Goal: Task Accomplishment & Management: Manage account settings

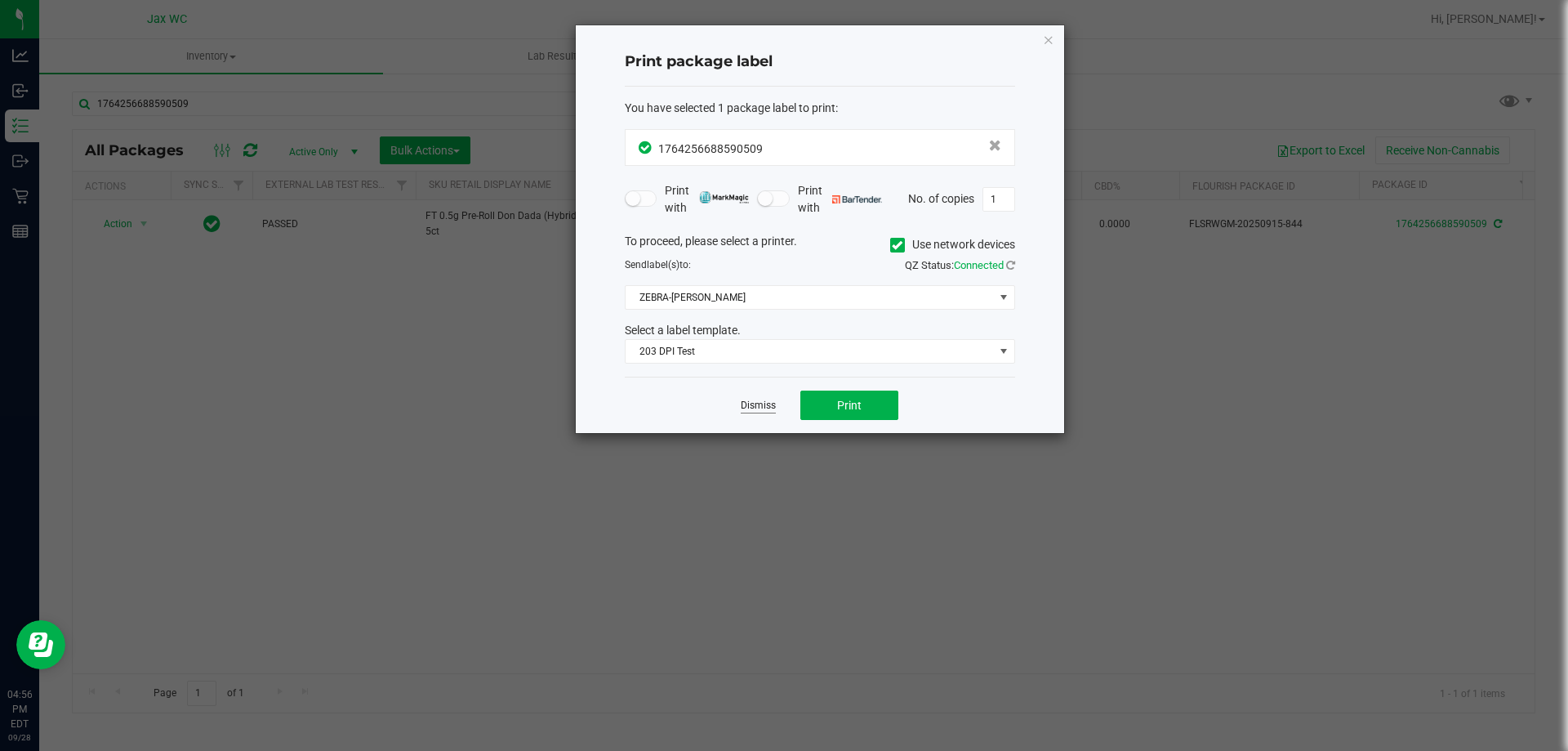
click at [752, 406] on link "Dismiss" at bounding box center [758, 405] width 35 height 13
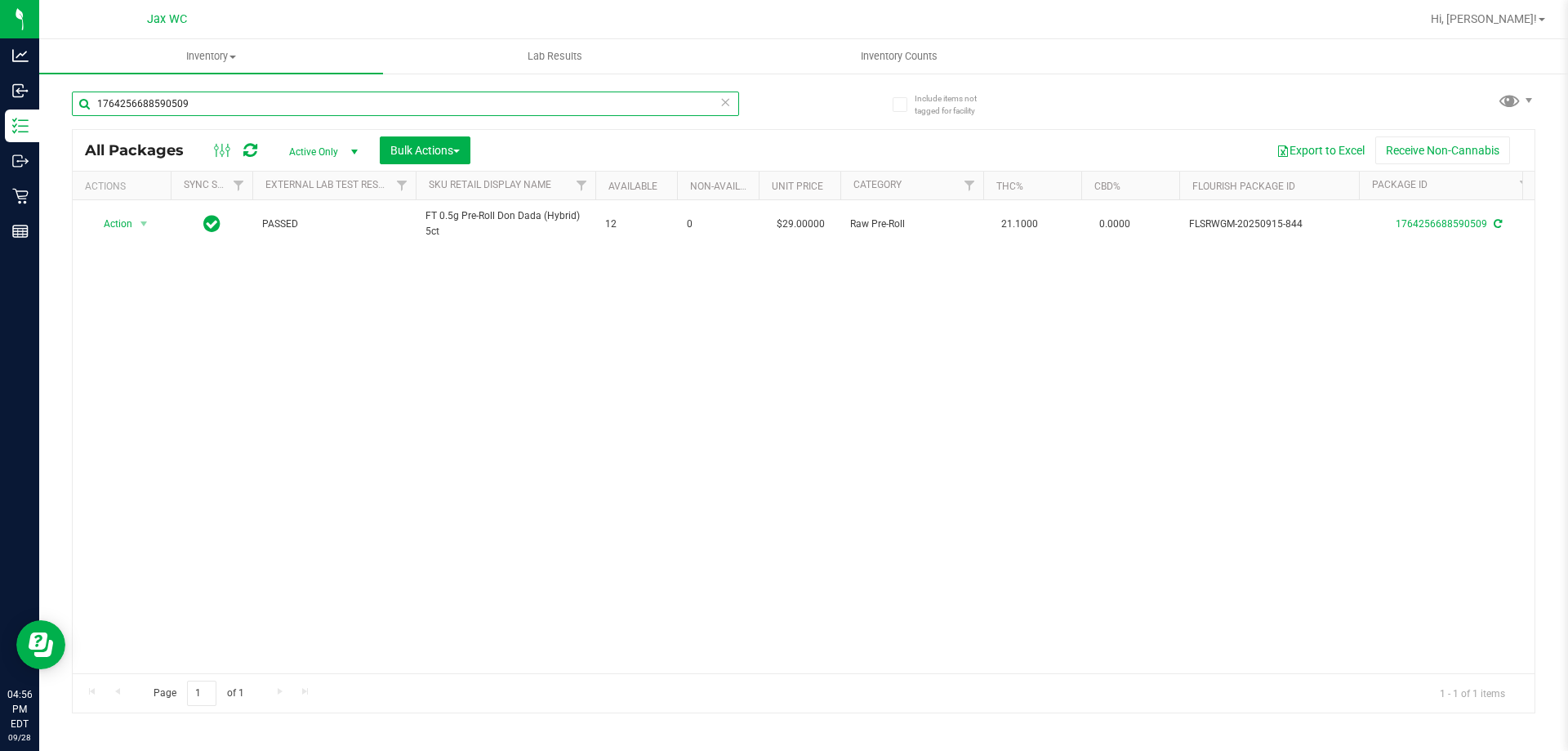
click at [359, 112] on input "1764256688590509" at bounding box center [405, 103] width 667 height 24
type input "5512633049550095"
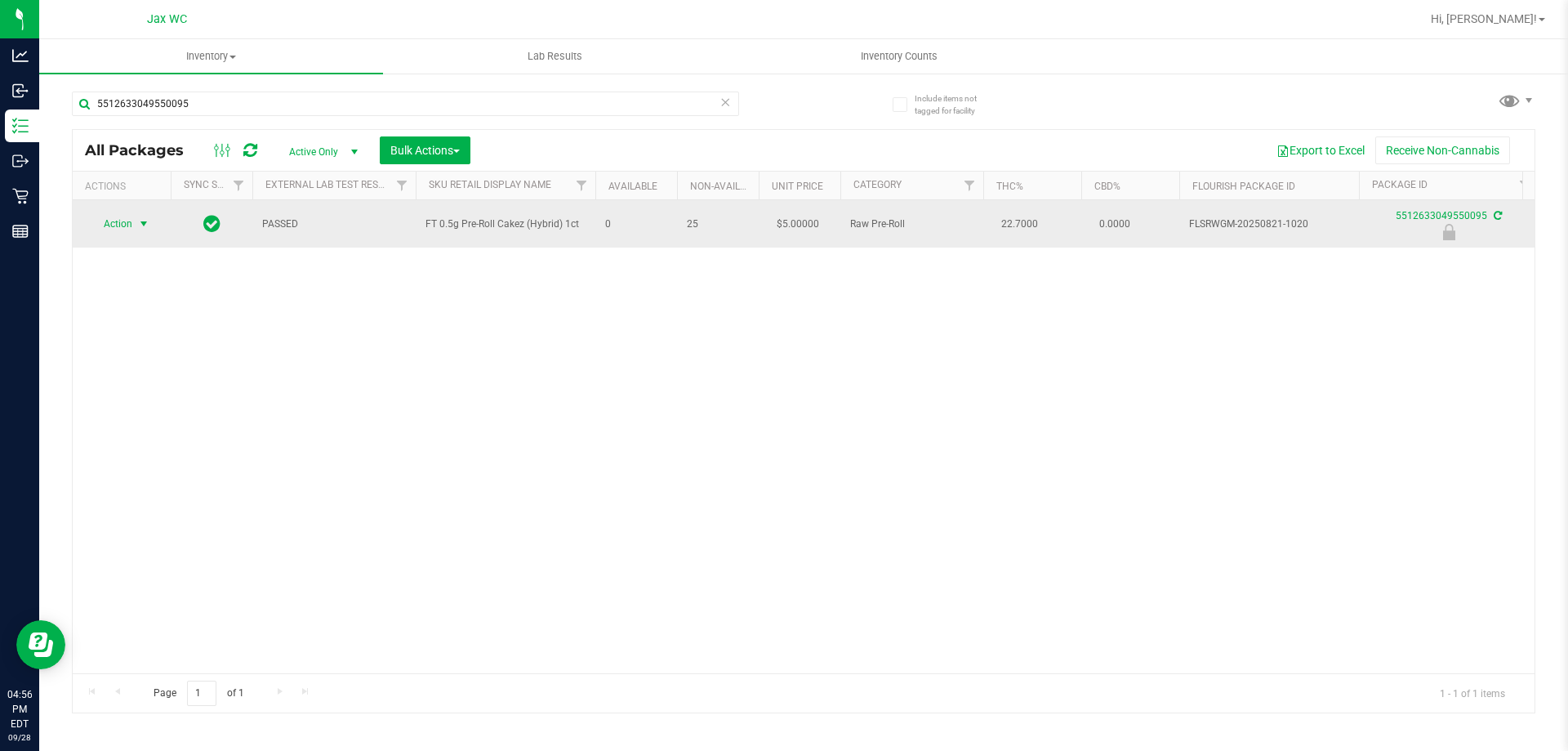
click at [137, 215] on span "select" at bounding box center [144, 223] width 21 height 22
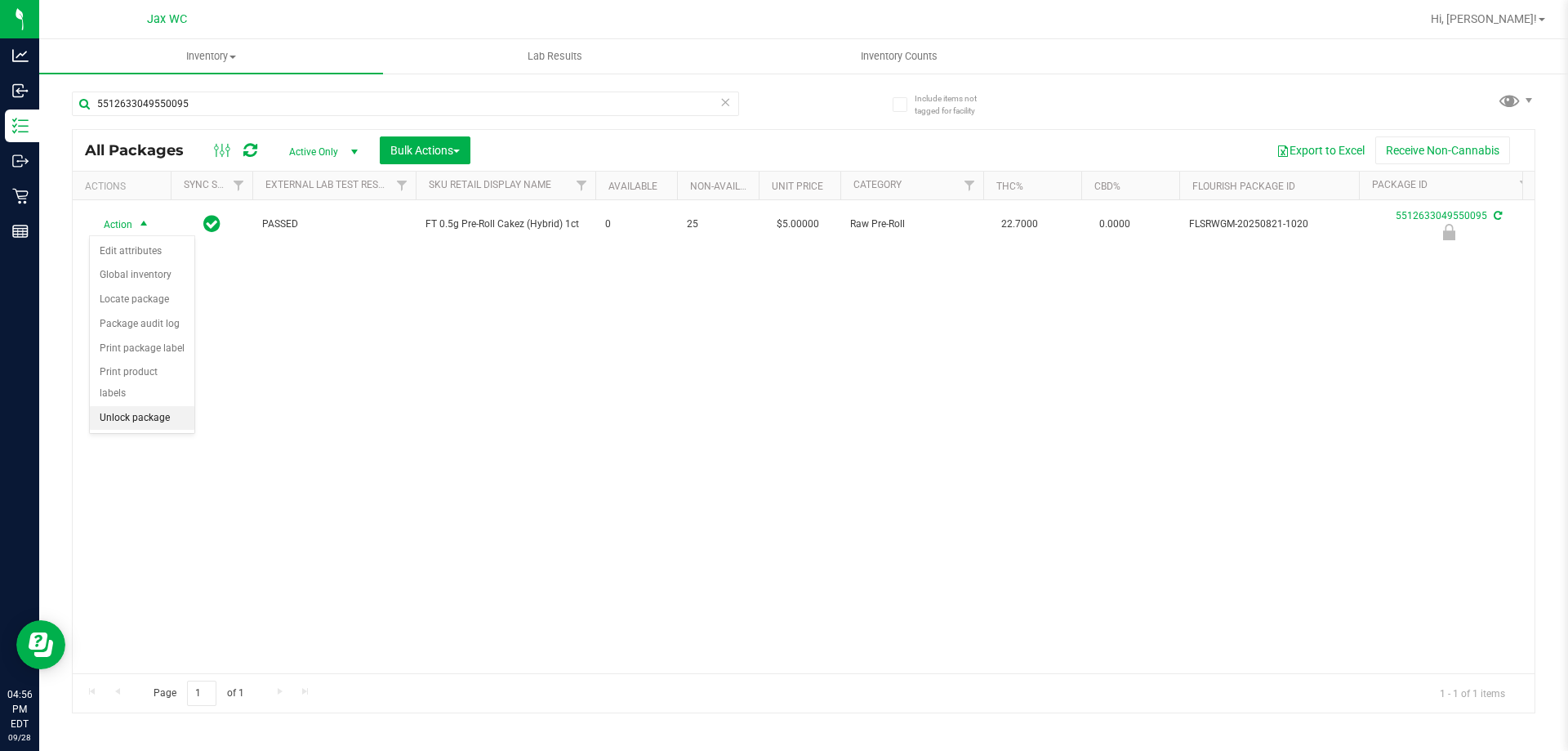
click at [170, 406] on li "Unlock package" at bounding box center [142, 417] width 105 height 24
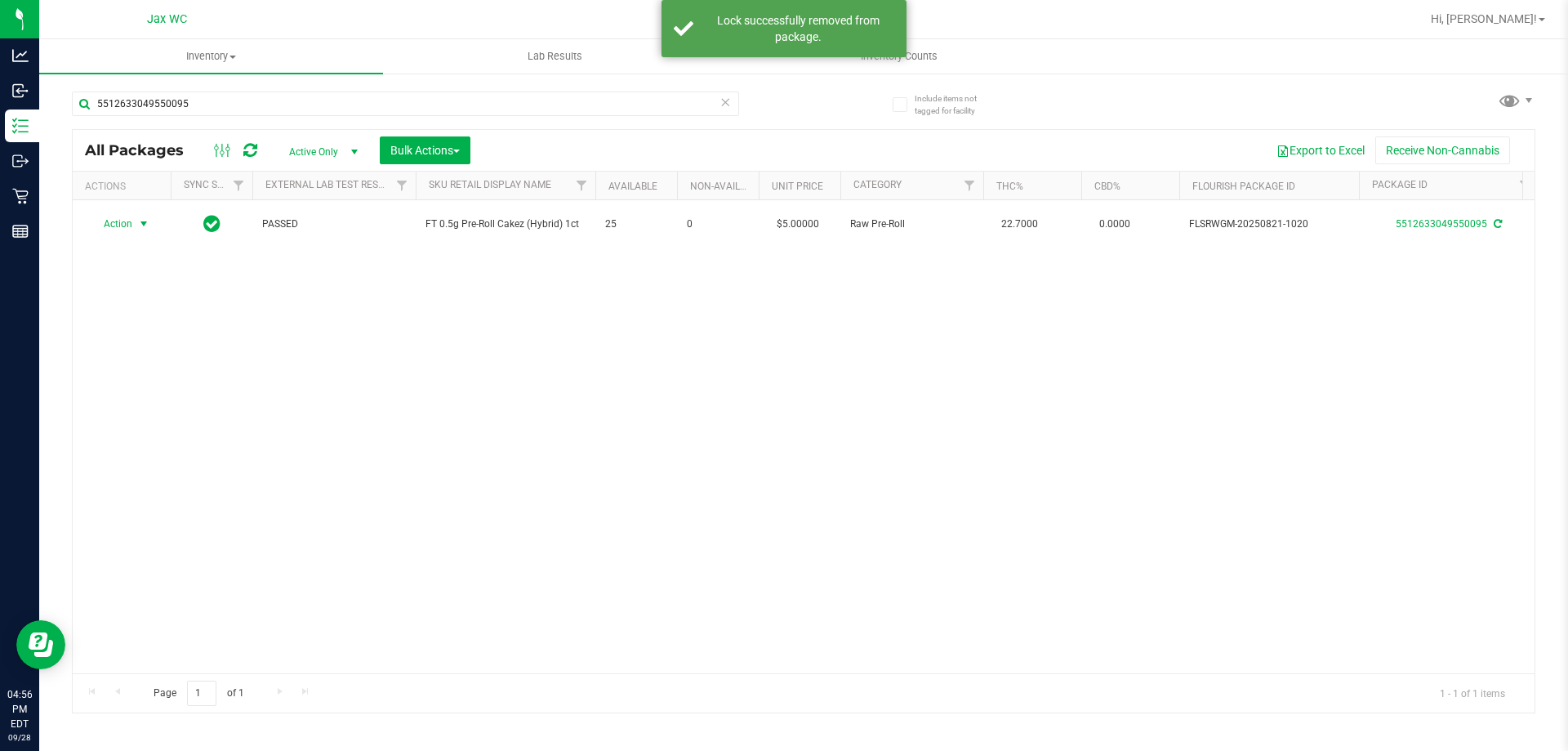
click at [133, 226] on div "Action Action Adjust qty Create package Edit attributes Global inventory Locate…" at bounding box center [121, 223] width 78 height 22
click at [134, 226] on span "select" at bounding box center [144, 223] width 21 height 22
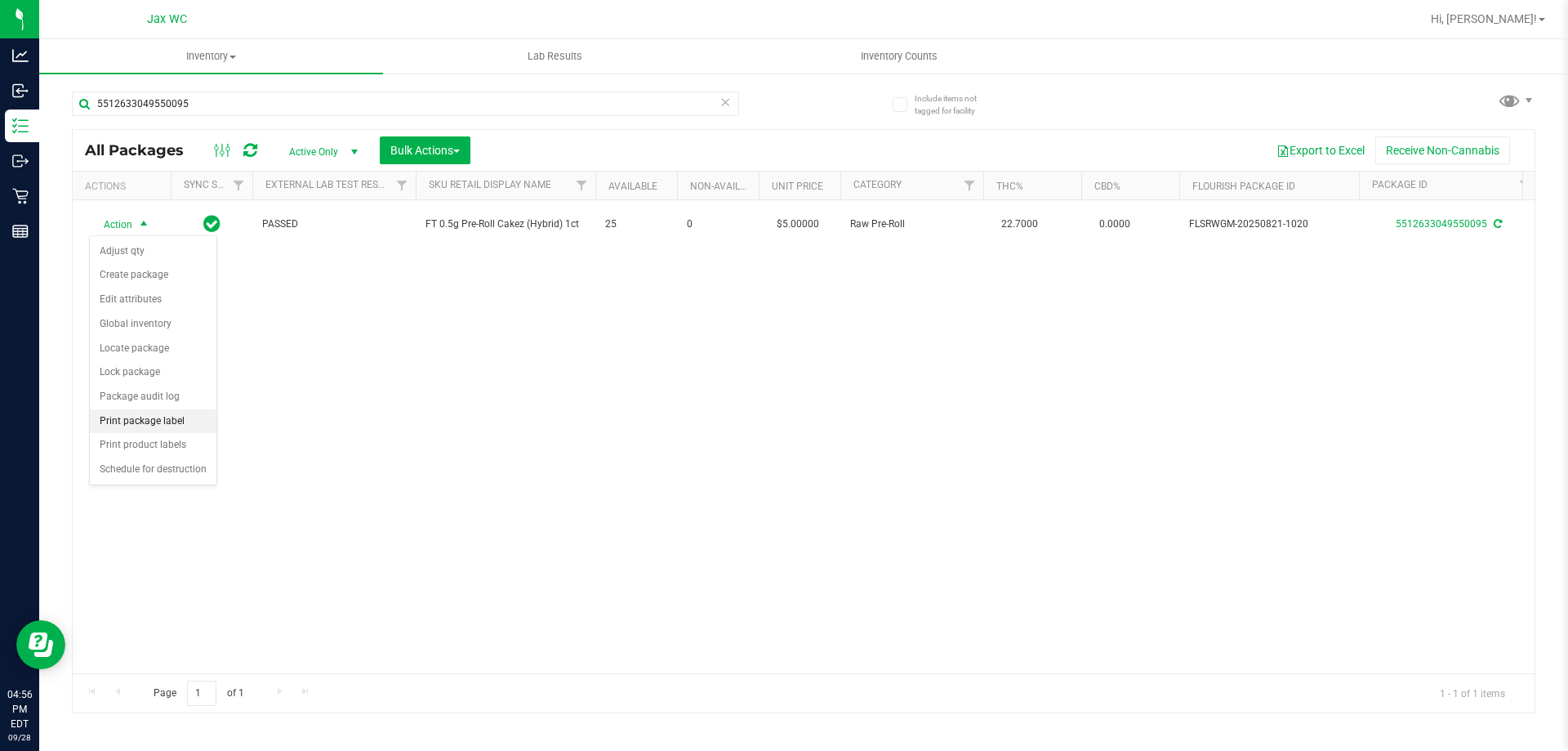
click at [164, 429] on li "Print package label" at bounding box center [152, 421] width 126 height 24
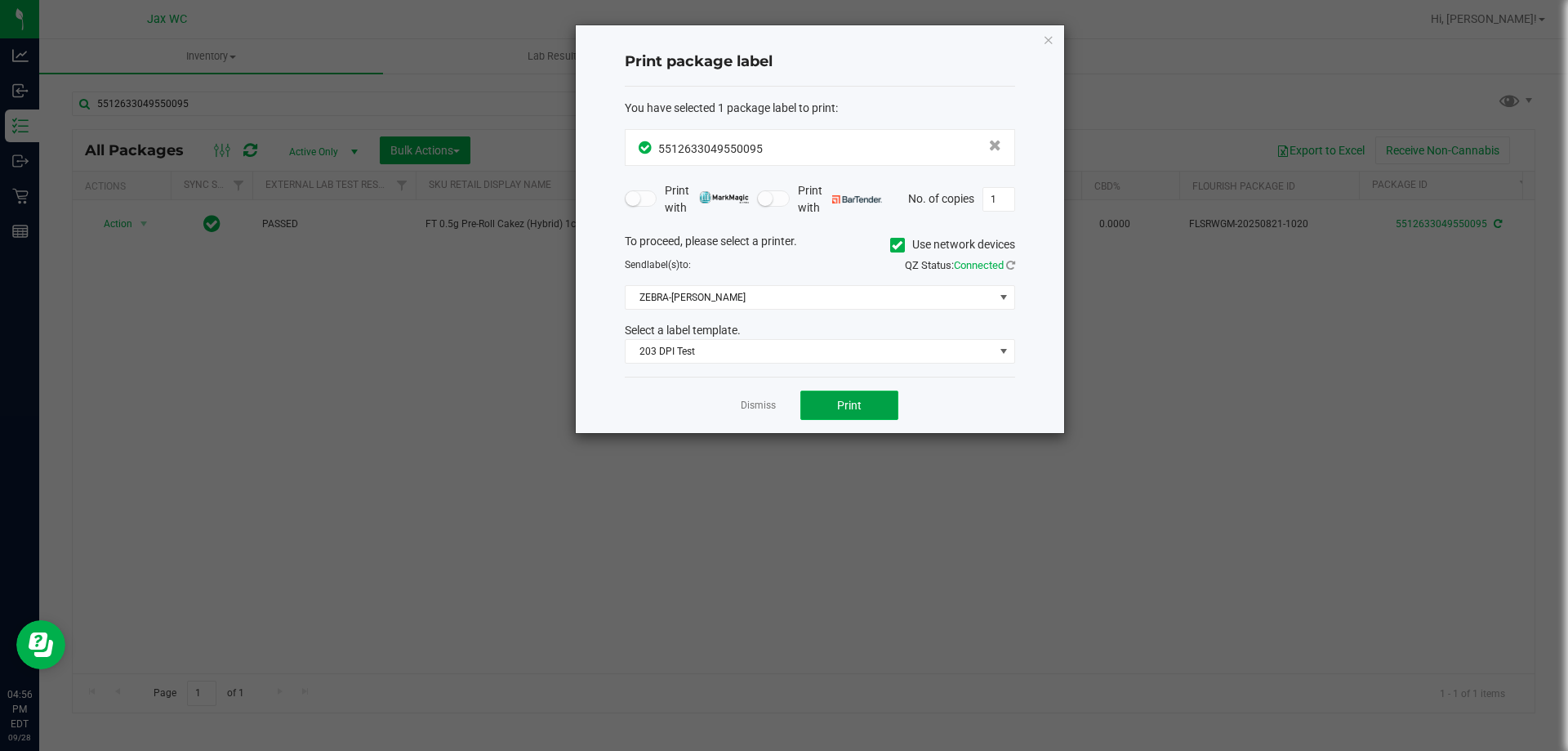
click at [846, 403] on span "Print" at bounding box center [849, 405] width 24 height 13
click at [768, 403] on link "Dismiss" at bounding box center [758, 405] width 35 height 13
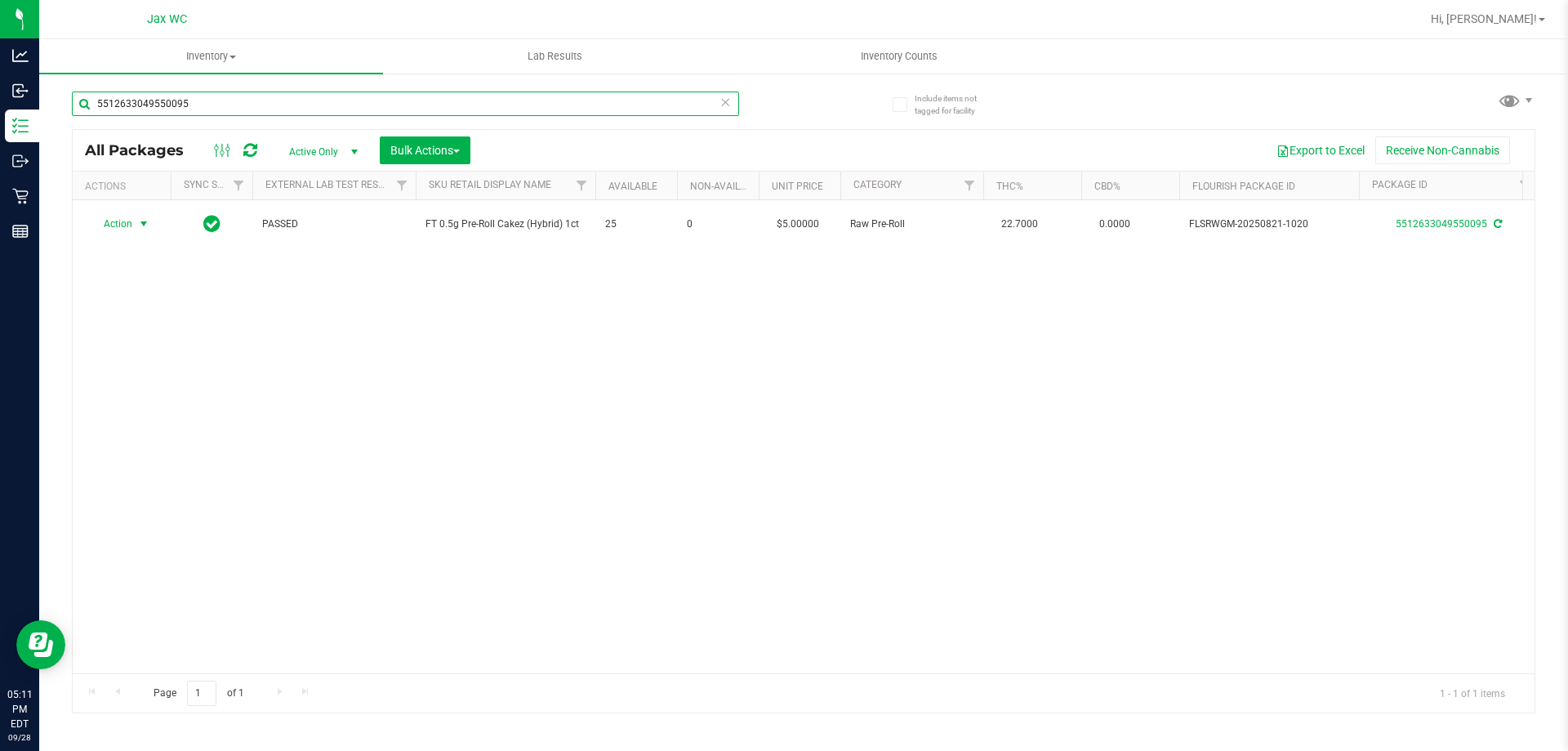
click at [332, 97] on input "5512633049550095" at bounding box center [405, 103] width 667 height 24
click at [335, 97] on input "5512633049550095" at bounding box center [405, 103] width 667 height 24
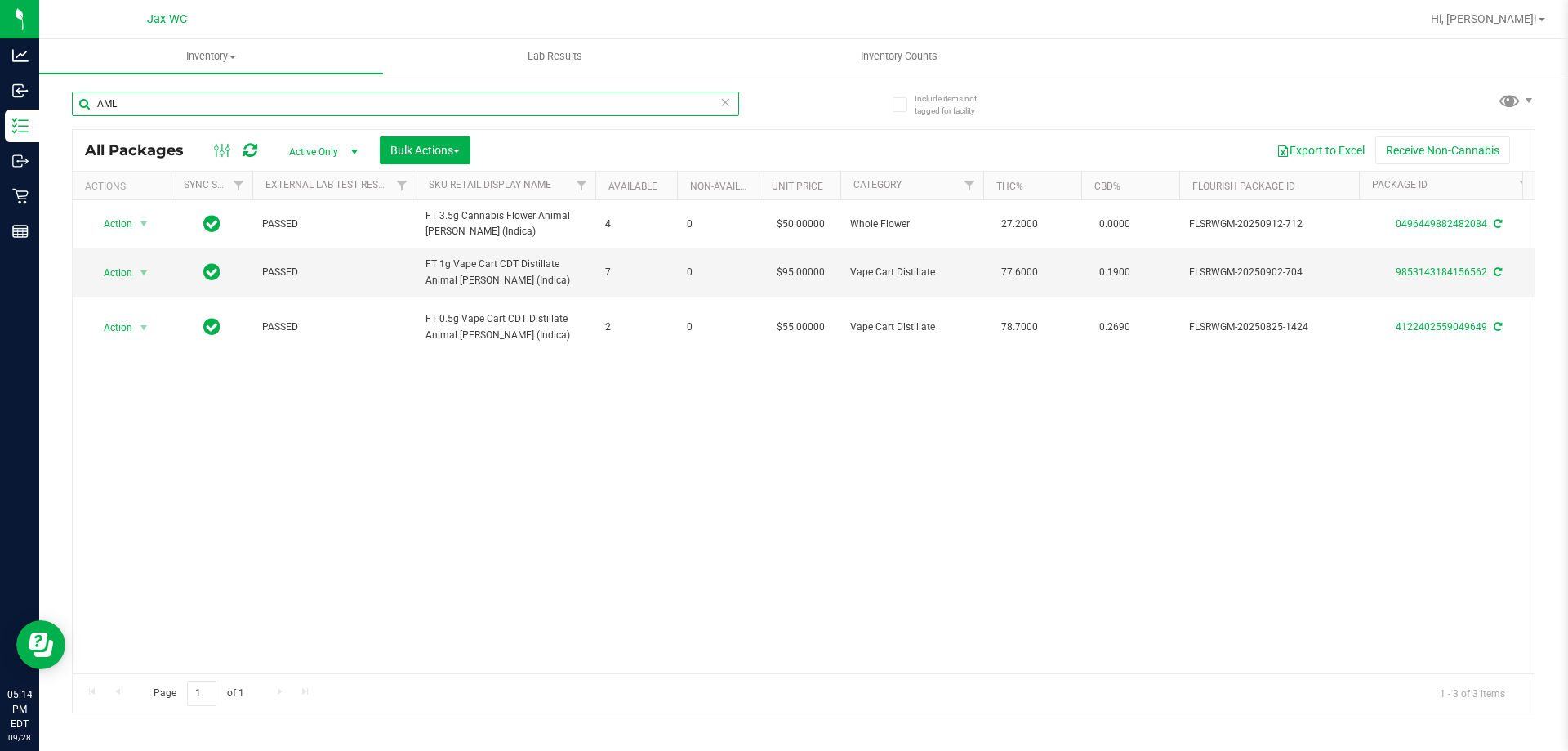
type input "AML"
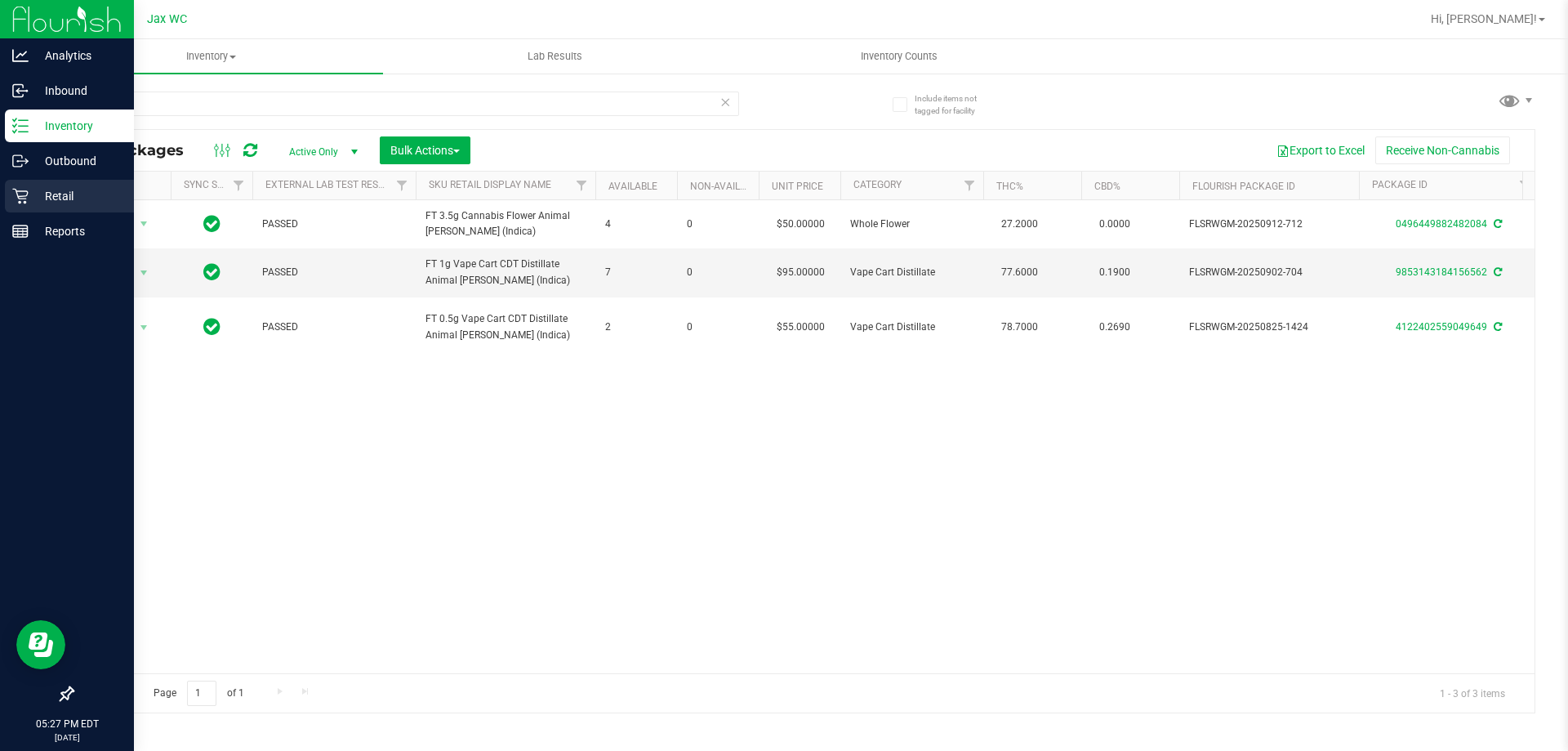
click at [27, 184] on div "Retail" at bounding box center [69, 196] width 129 height 32
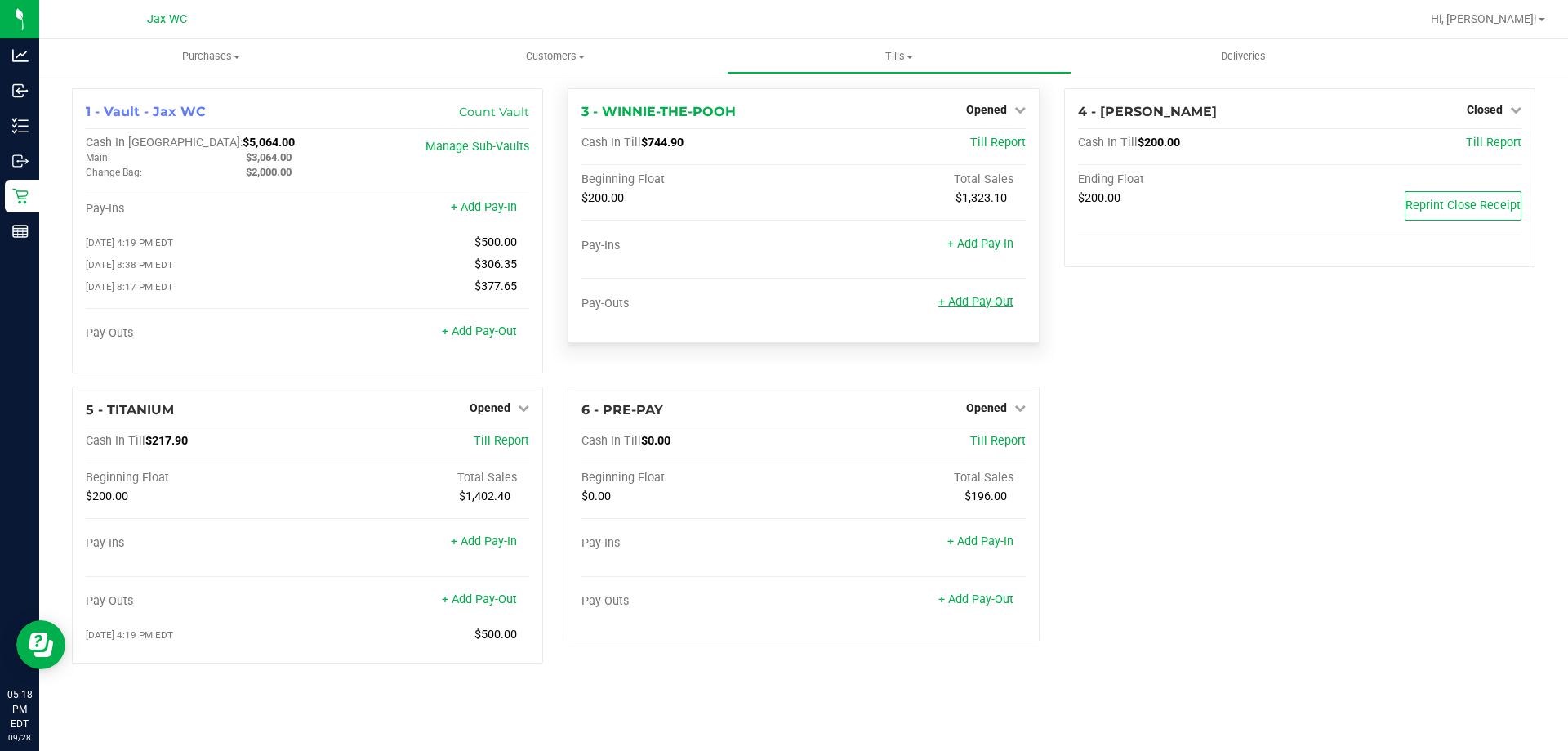
click at [1002, 296] on link "+ Add Pay-Out" at bounding box center [976, 301] width 75 height 13
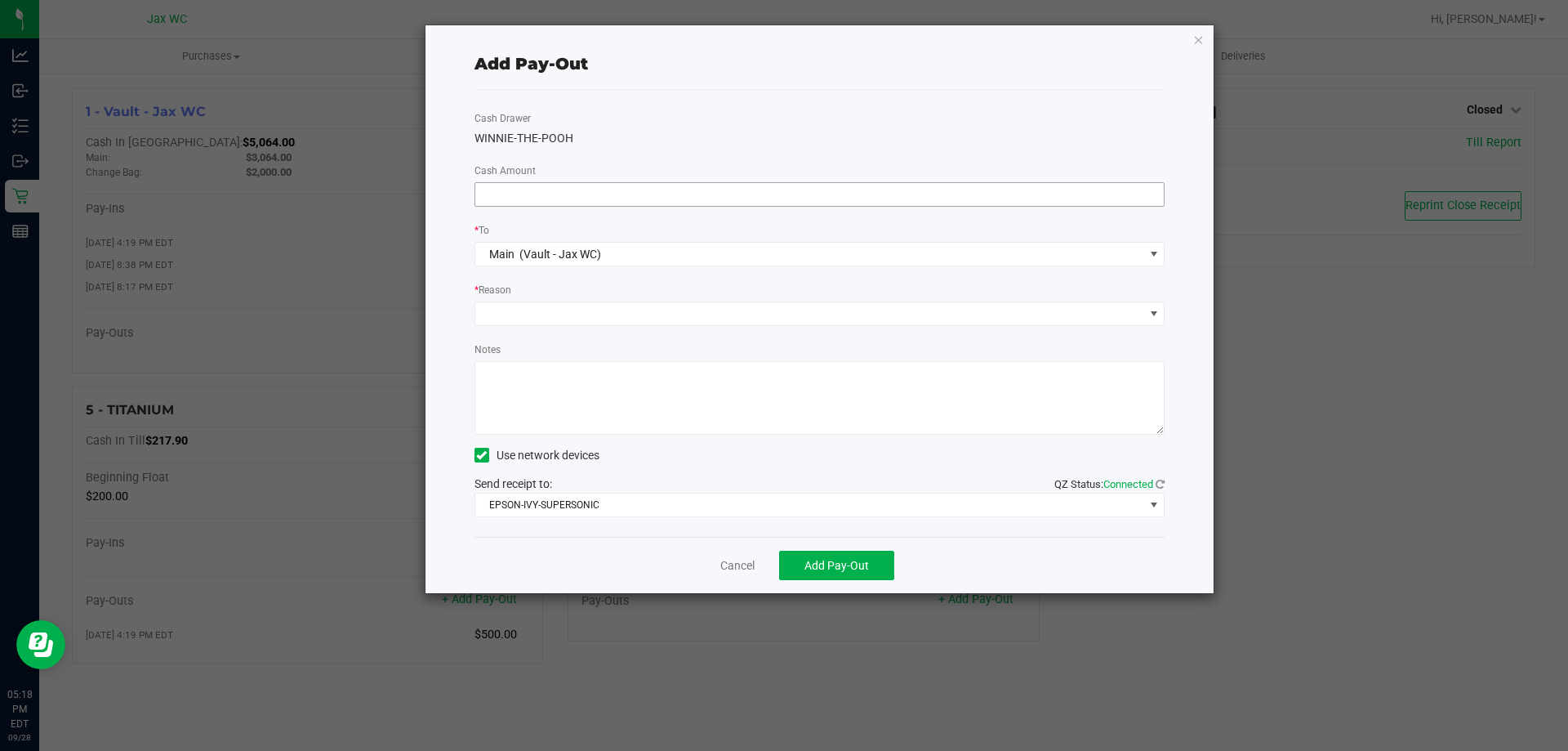
click at [642, 202] on input at bounding box center [820, 194] width 689 height 22
type input "$460.00"
click at [578, 319] on span at bounding box center [810, 313] width 669 height 22
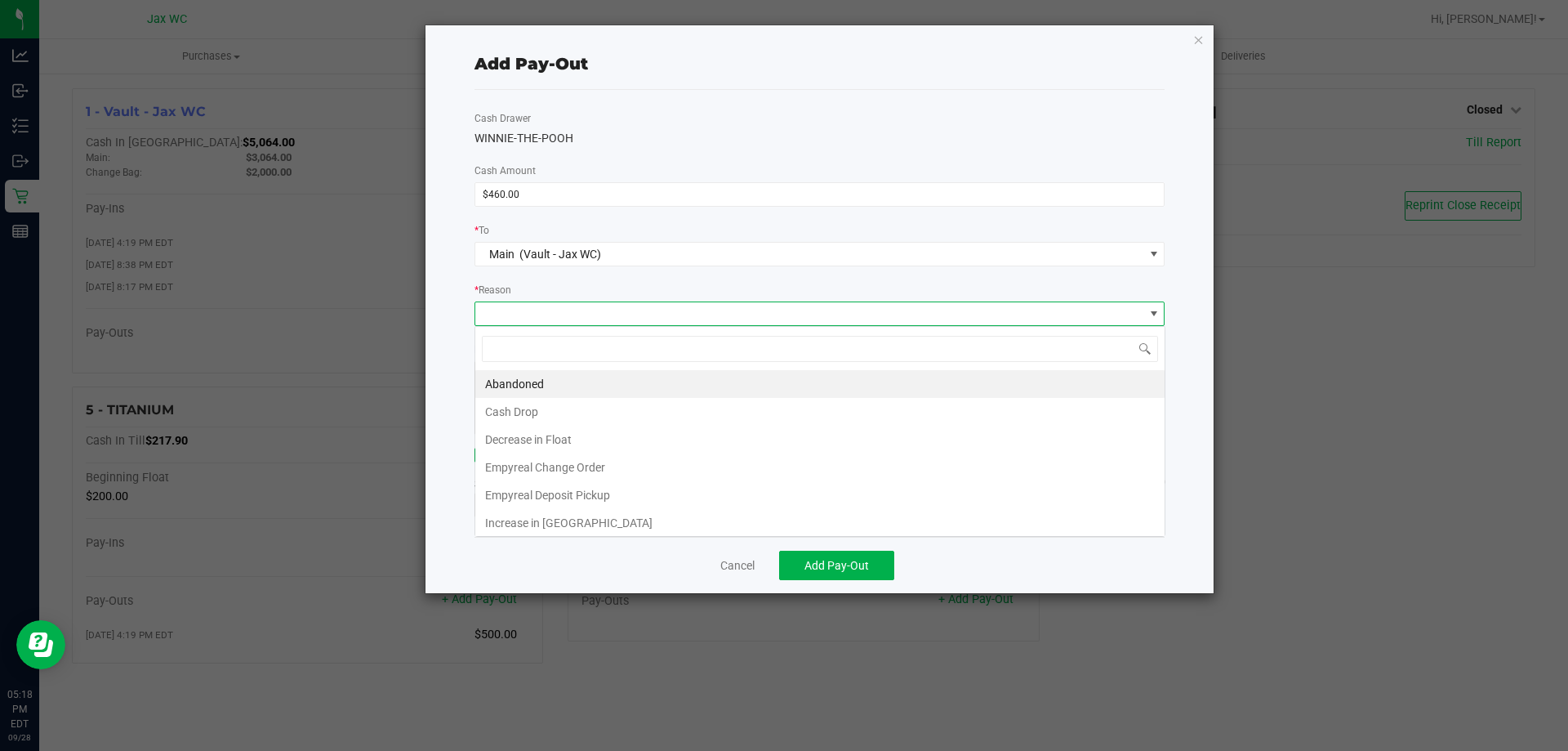
scroll to position [24, 690]
click at [566, 406] on li "Cash Drop" at bounding box center [820, 411] width 689 height 28
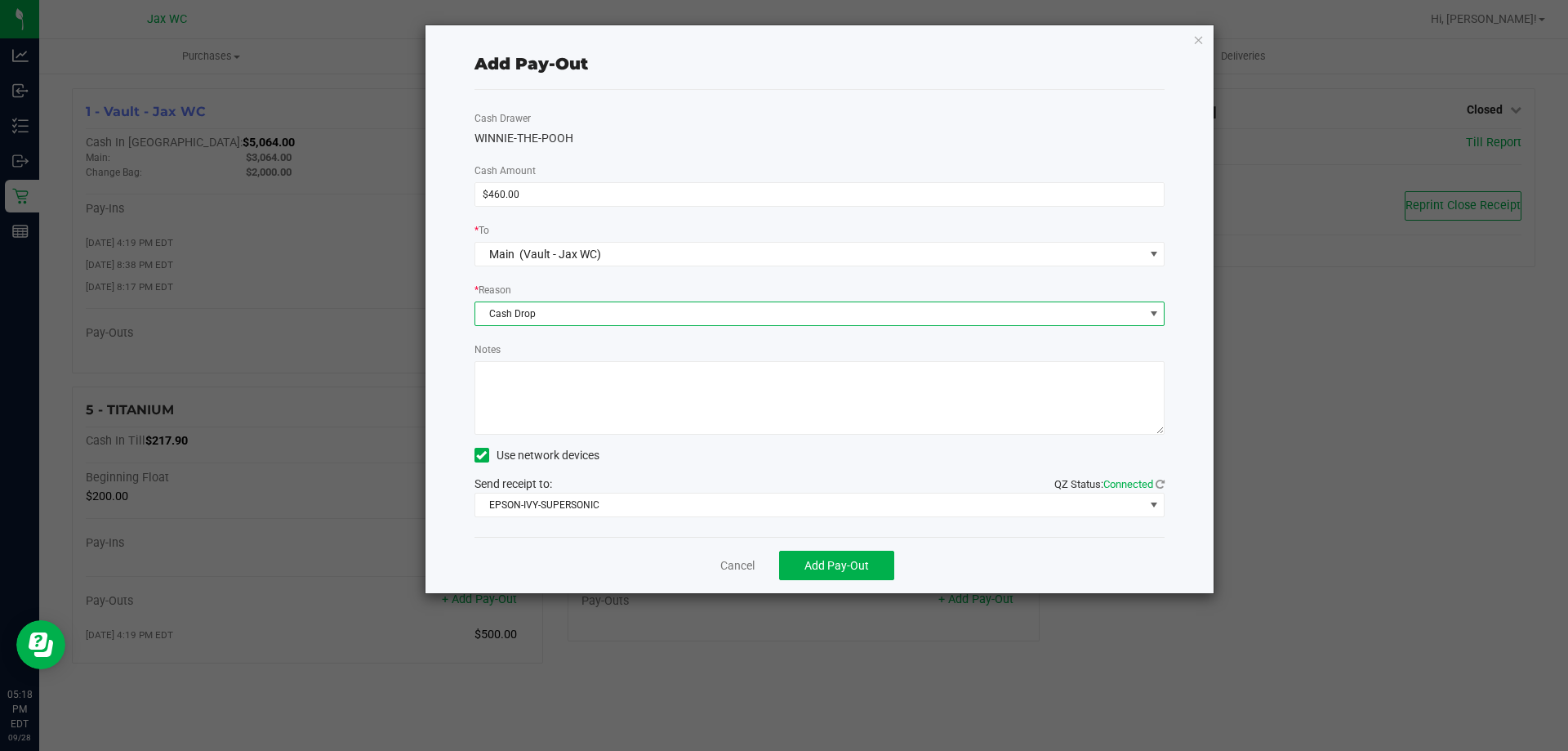
click at [565, 413] on textarea "Notes" at bounding box center [820, 397] width 691 height 74
type textarea "a"
type textarea "A.S."
click at [857, 569] on span "Add Pay-Out" at bounding box center [837, 565] width 65 height 13
click at [741, 574] on div "Dismiss Reprint Receipt" at bounding box center [820, 564] width 691 height 57
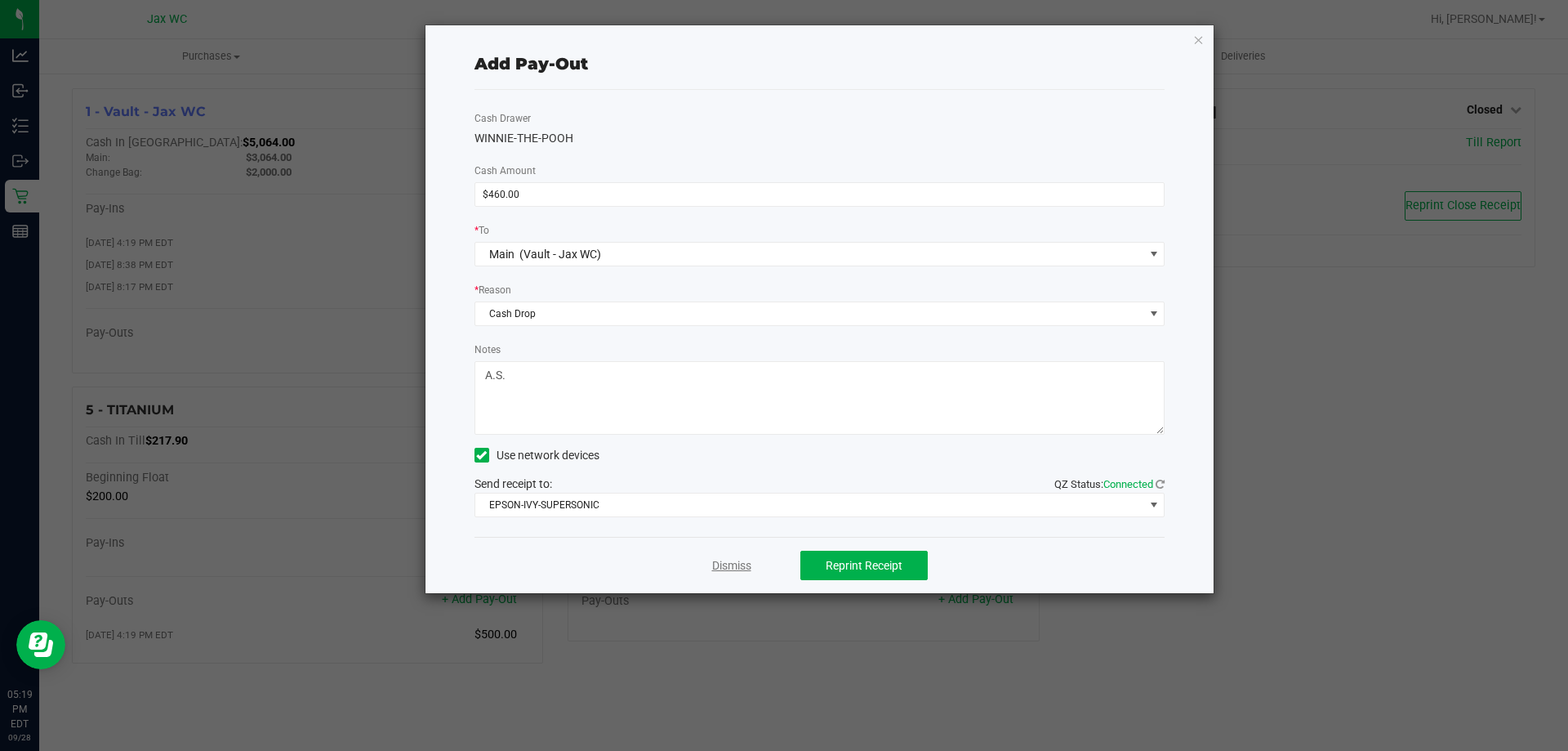
click at [744, 569] on link "Dismiss" at bounding box center [732, 565] width 39 height 17
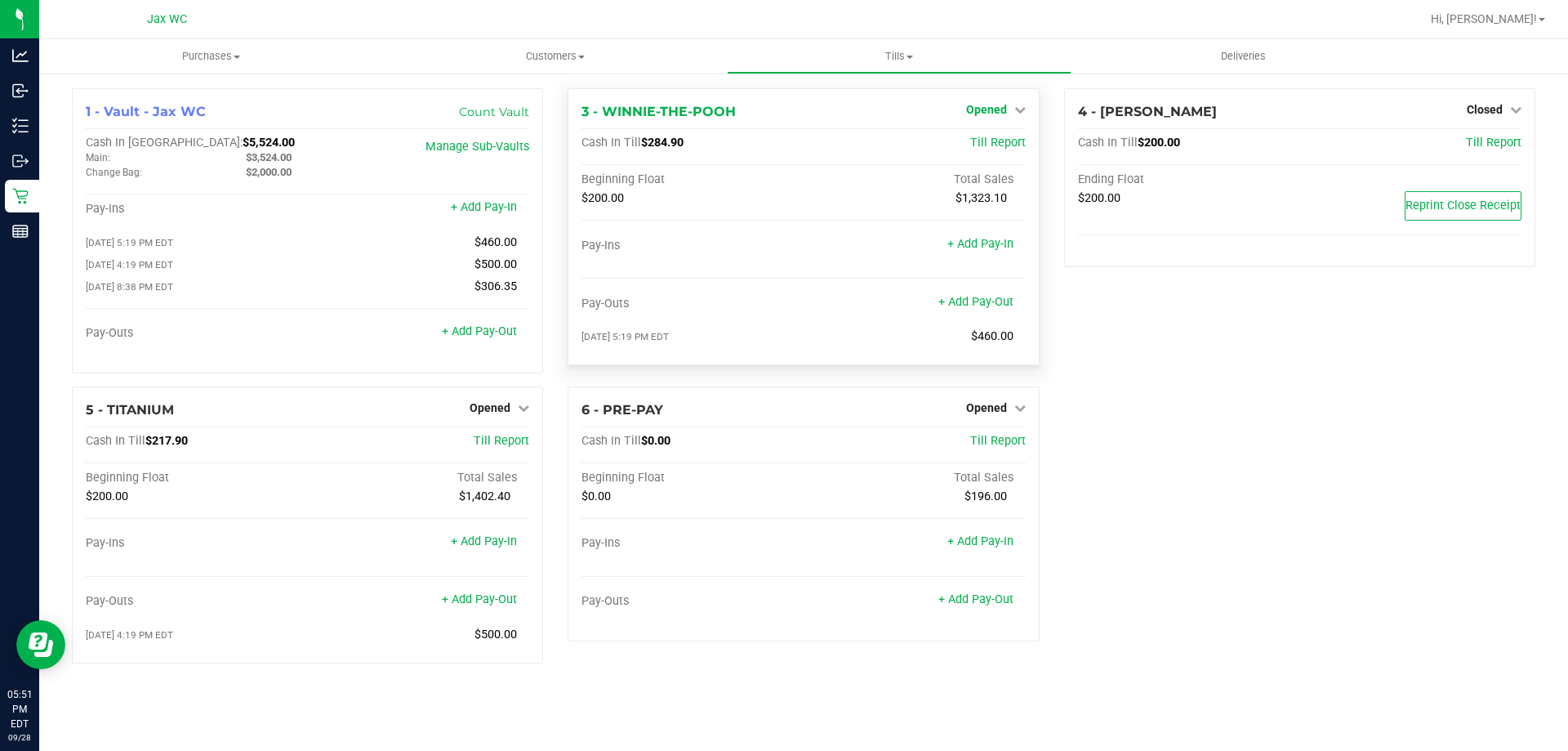
click at [1006, 108] on span "Opened" at bounding box center [987, 109] width 41 height 13
click at [981, 146] on link "Close Till" at bounding box center [988, 144] width 44 height 13
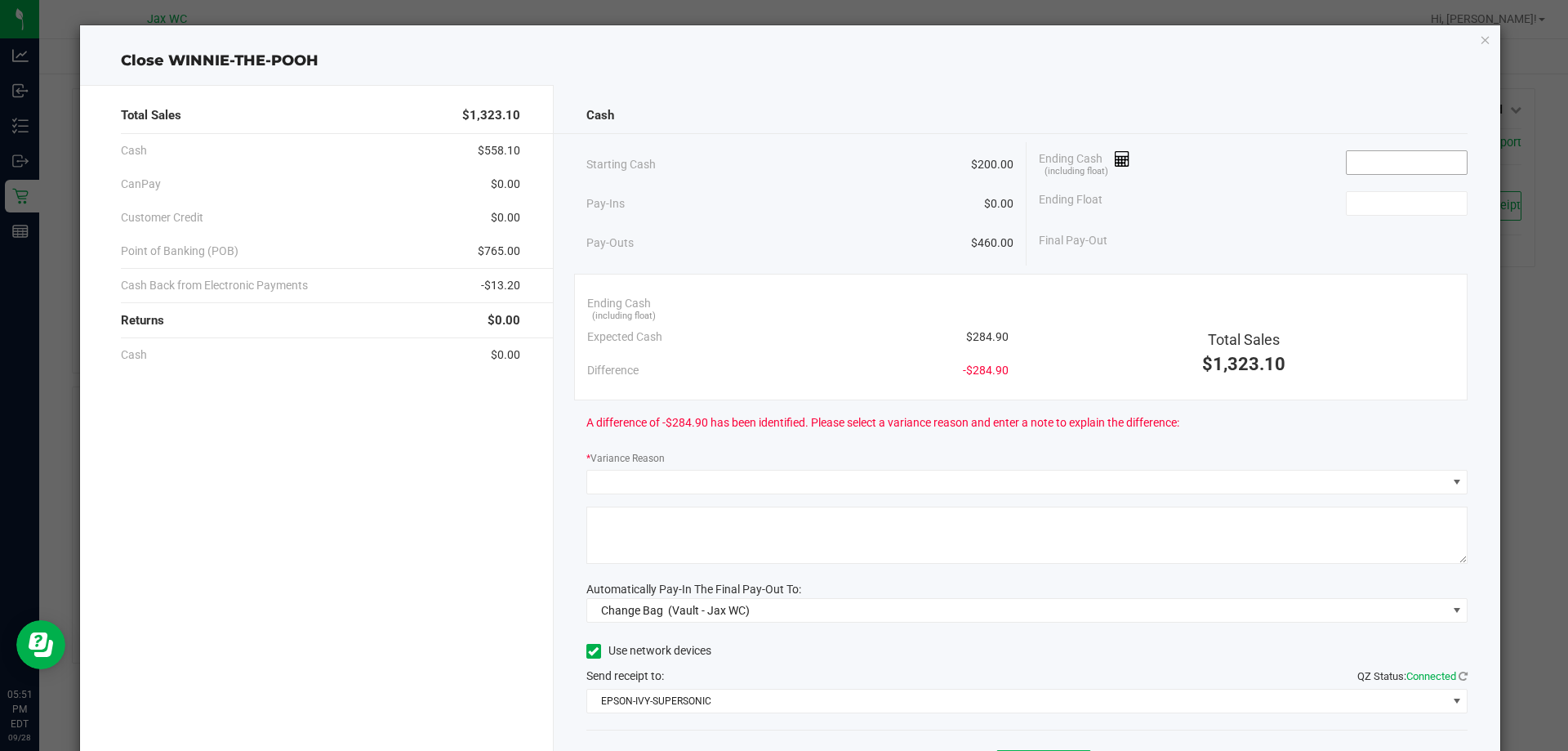
click at [1391, 167] on input at bounding box center [1407, 162] width 120 height 22
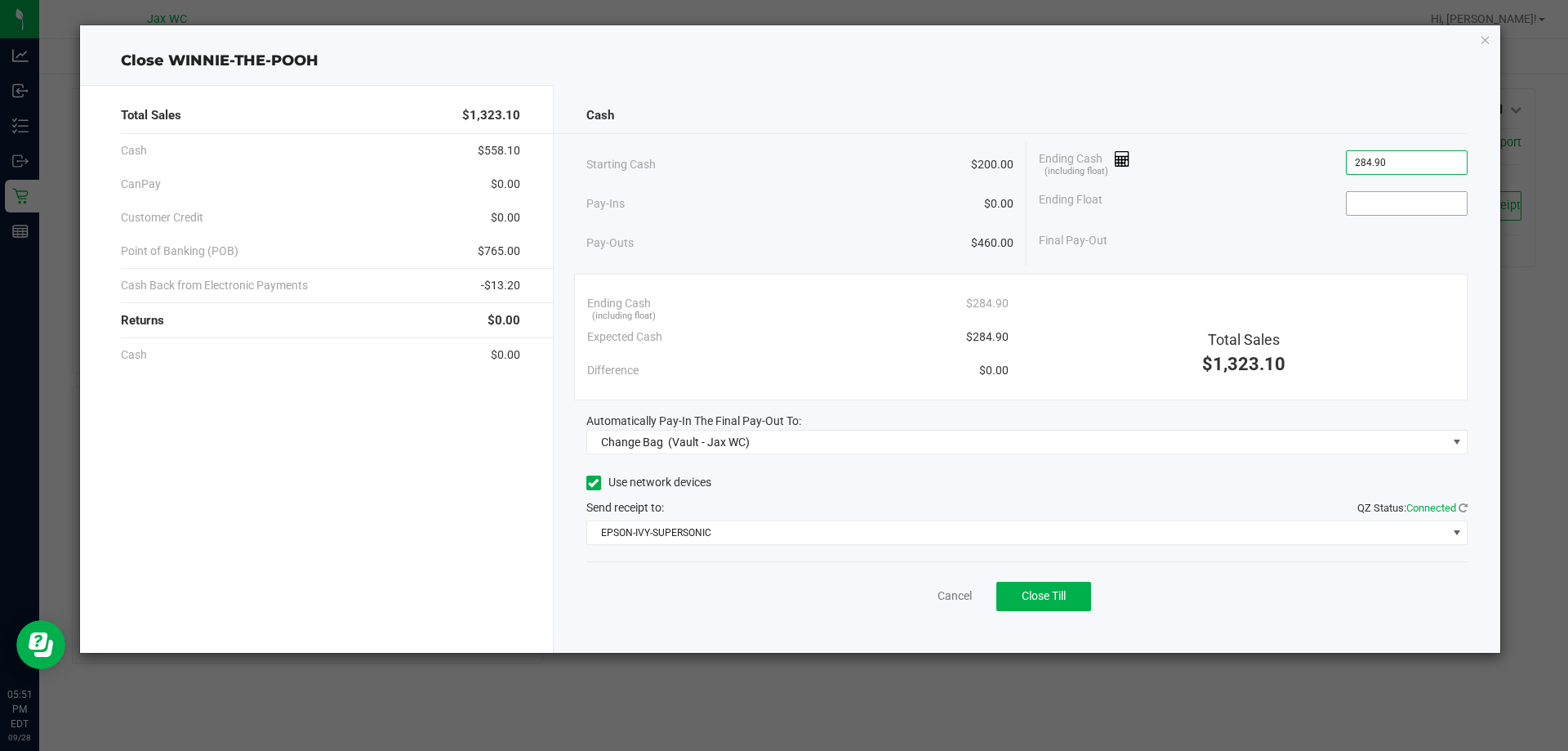
type input "$284.90"
click at [1384, 197] on input at bounding box center [1407, 203] width 120 height 22
type input "$200.00"
click at [781, 464] on div "Cash Starting Cash $200.00 Pay-Ins $0.00 Pay-Outs $460.00 Ending Cash (includin…" at bounding box center [1027, 369] width 947 height 568
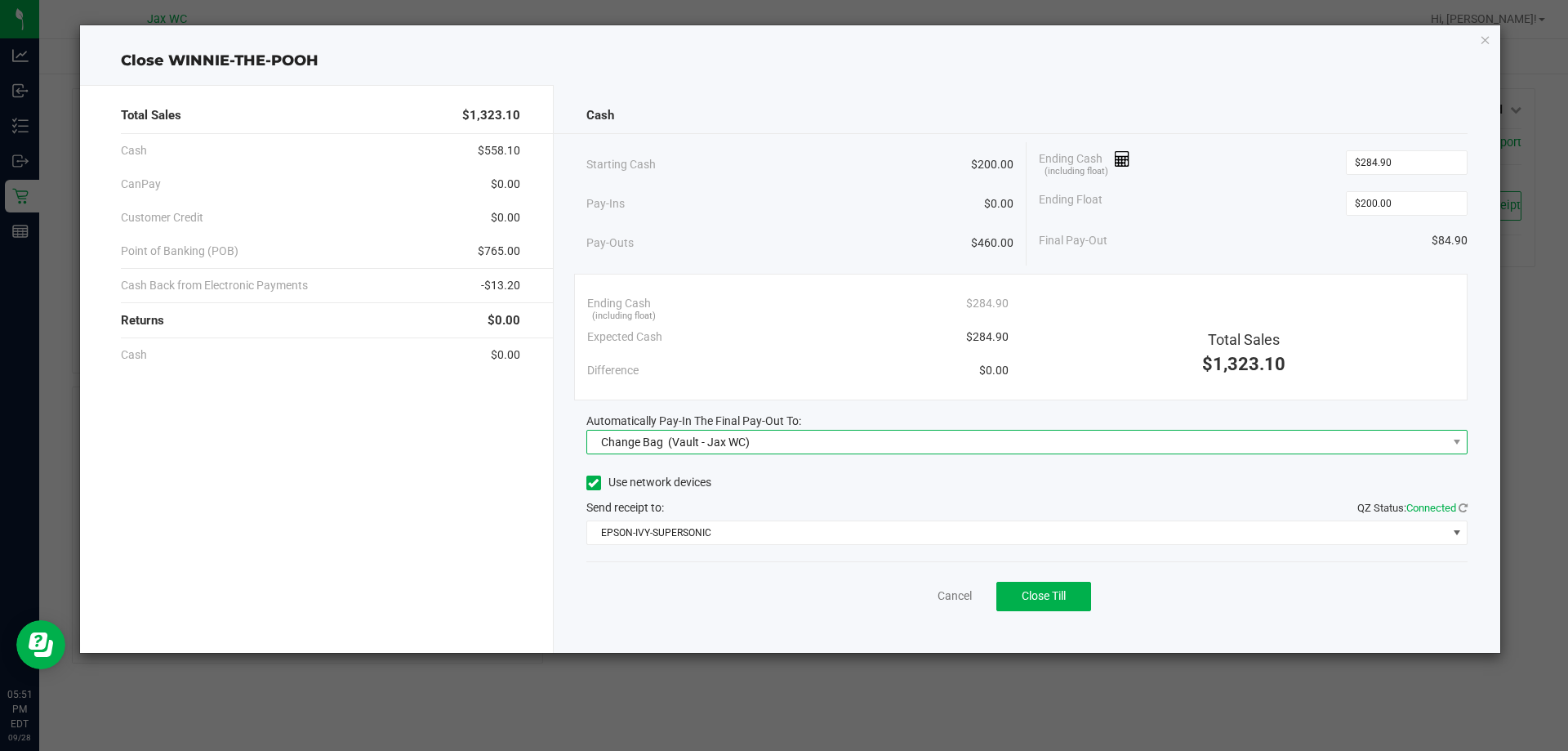
click at [788, 443] on span "Change Bag (Vault - Jax WC)" at bounding box center [1017, 441] width 860 height 22
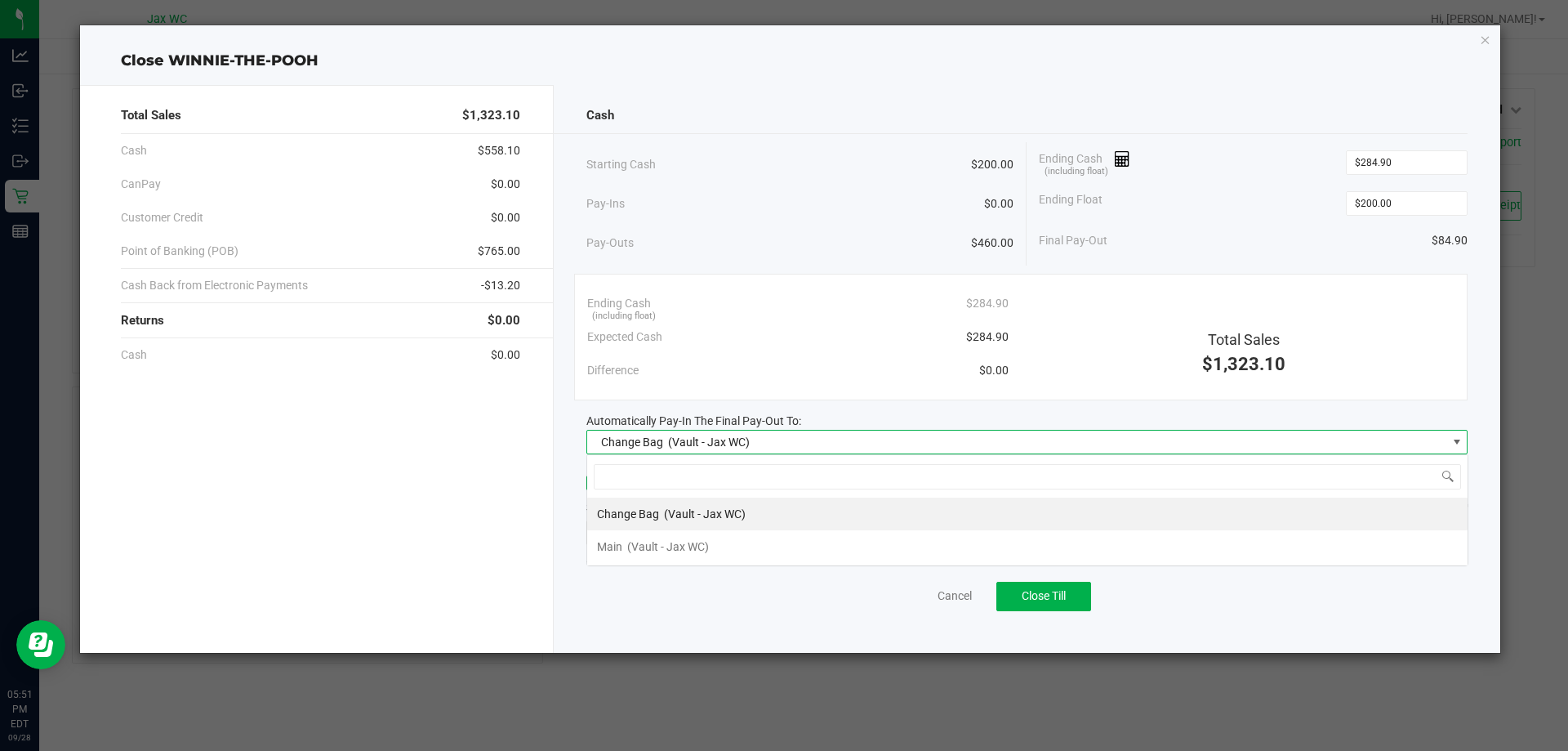
scroll to position [24, 881]
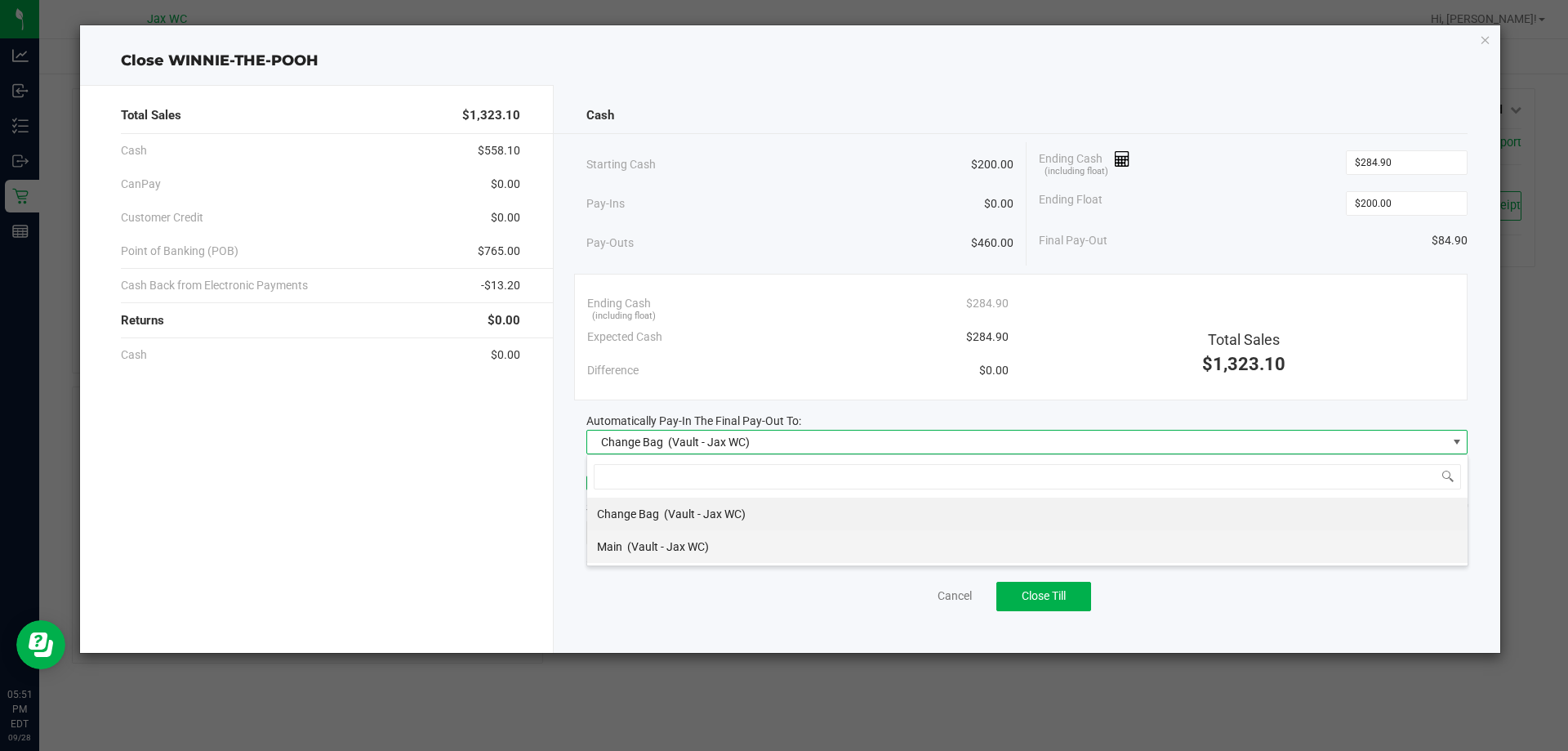
click at [768, 548] on li "Main (Vault - Jax WC)" at bounding box center [1027, 546] width 880 height 32
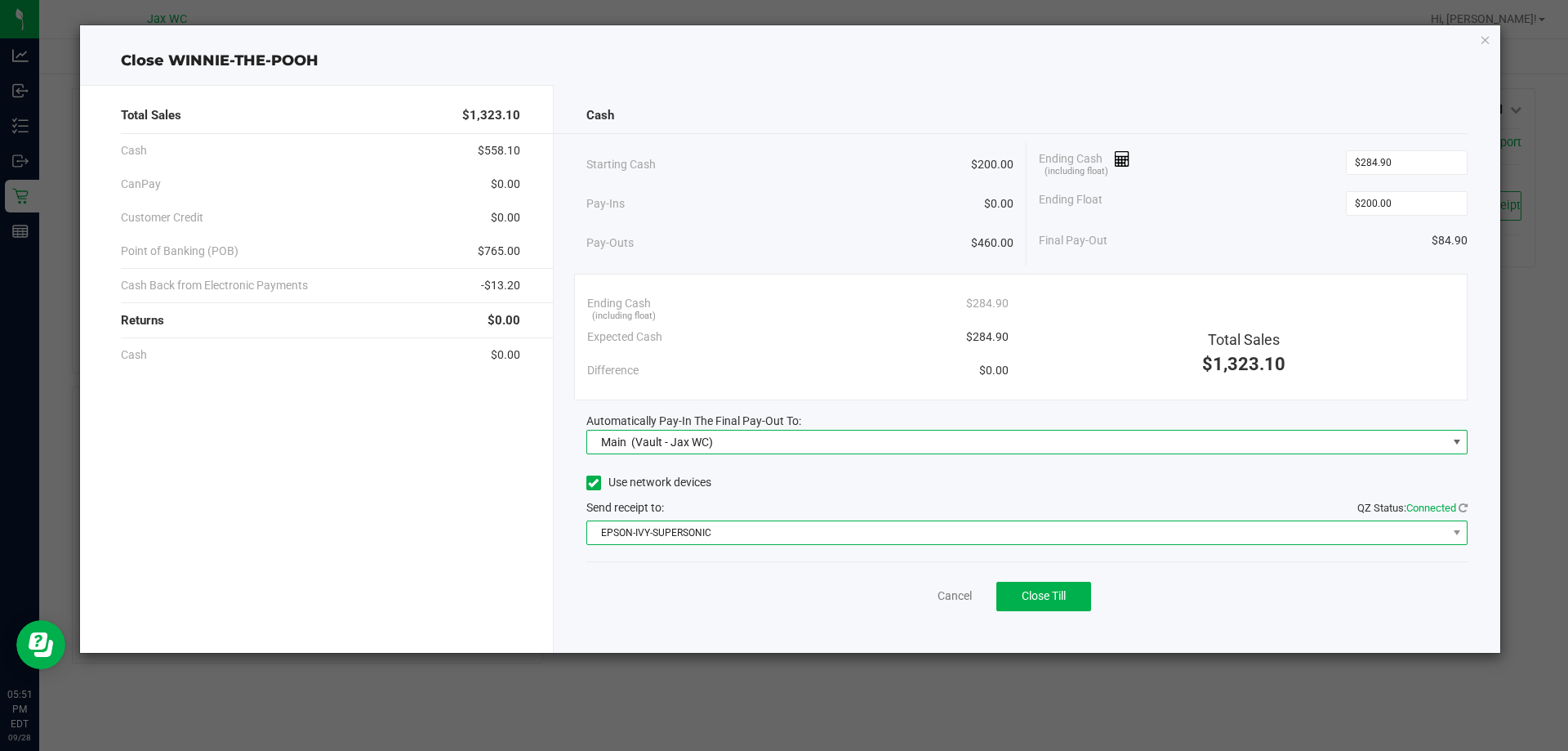
click at [724, 524] on span "EPSON-IVY-SUPERSONIC" at bounding box center [1017, 532] width 860 height 22
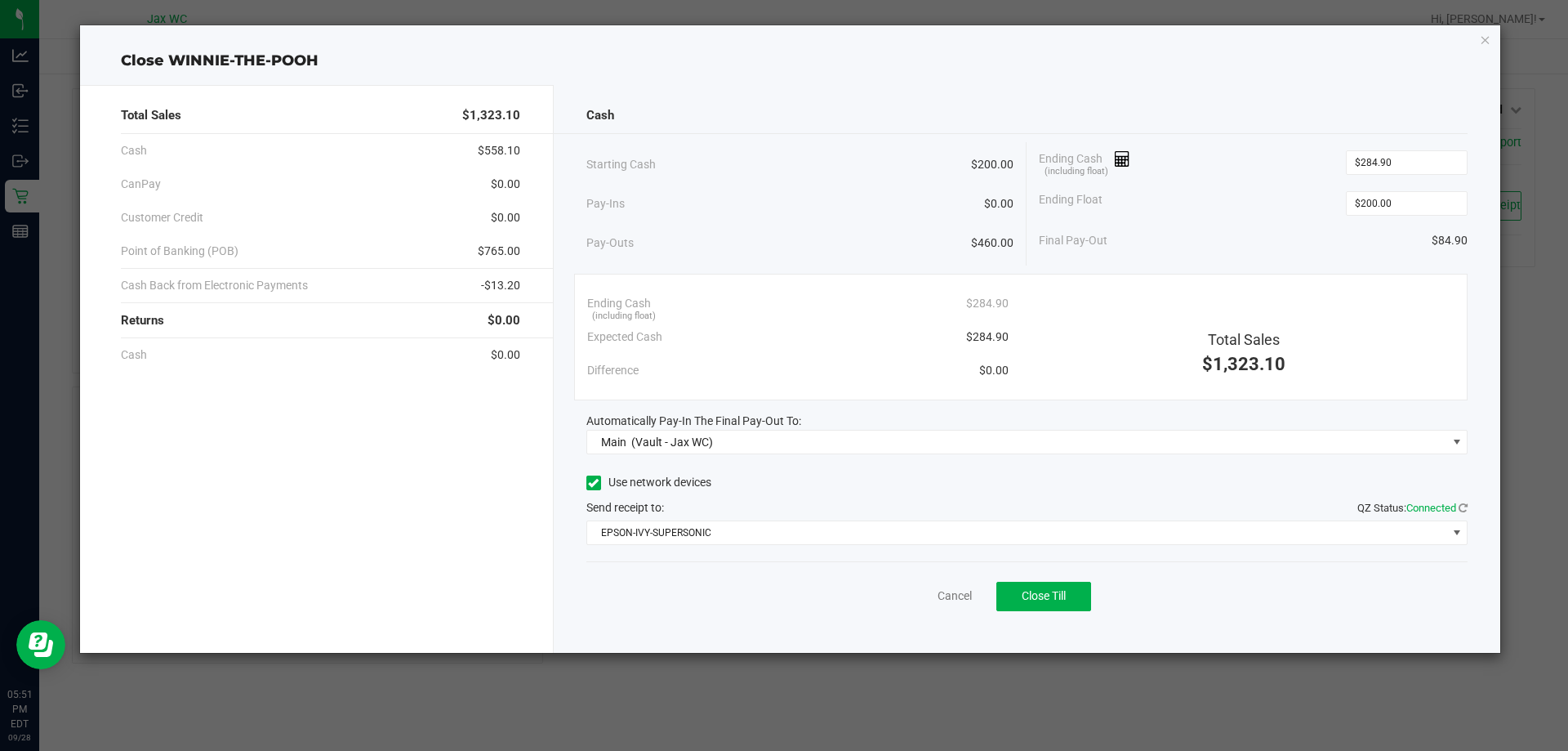
click at [825, 476] on div "Use network devices" at bounding box center [1027, 482] width 882 height 24
click at [594, 706] on ngb-modal-window "Close WINNIE-THE-POOH Total Sales $1,323.10 Cash $558.10 CanPay $0.00 Customer …" at bounding box center [789, 375] width 1580 height 751
click at [1048, 592] on span "Close Till" at bounding box center [1043, 595] width 44 height 13
drag, startPoint x: 909, startPoint y: 630, endPoint x: 919, endPoint y: 607, distance: 25.1
click at [910, 625] on div "Cash Starting Cash $200.00 Pay-Ins $0.00 Pay-Outs $460.00 Ending Cash (includin…" at bounding box center [1027, 369] width 947 height 568
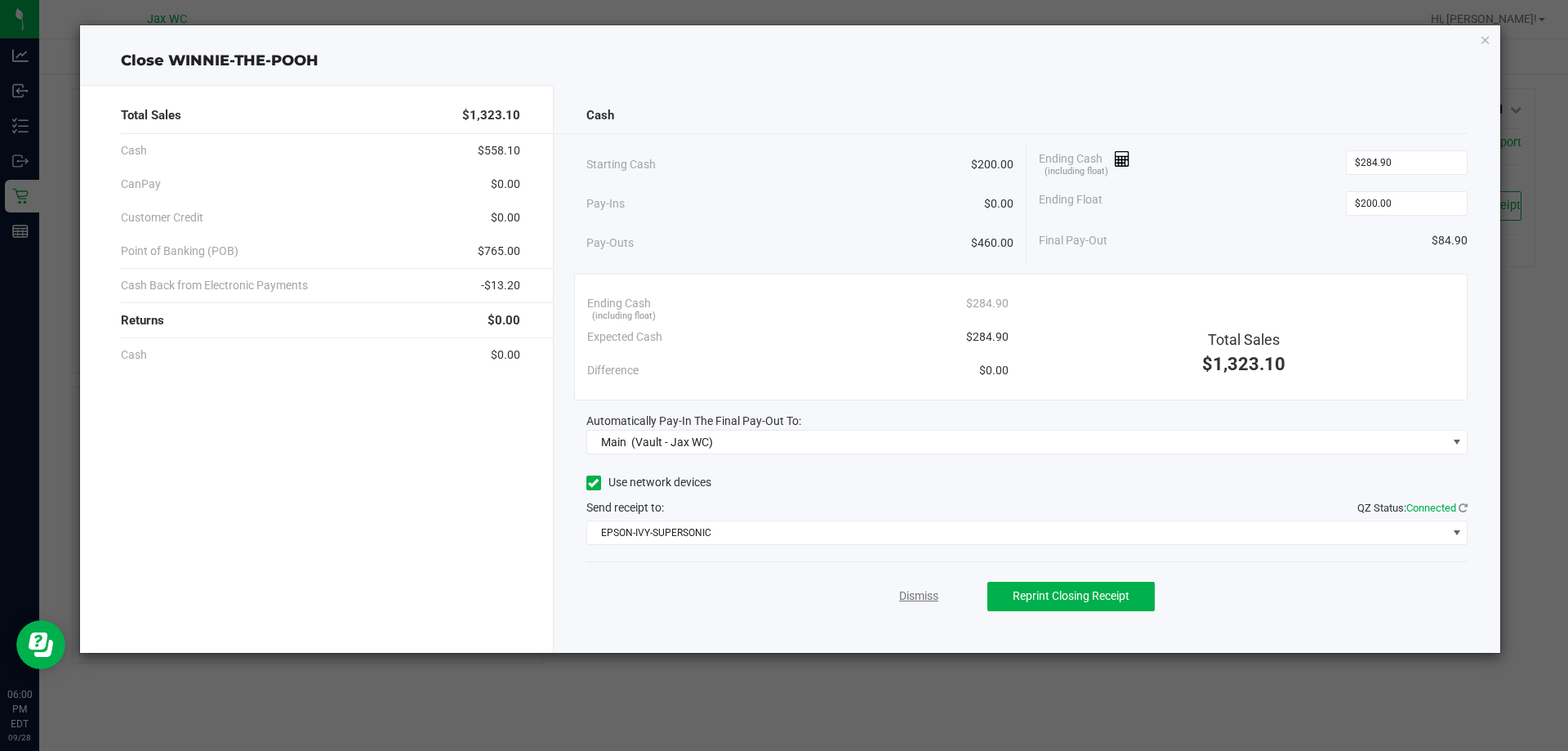
click at [918, 602] on link "Dismiss" at bounding box center [919, 596] width 39 height 17
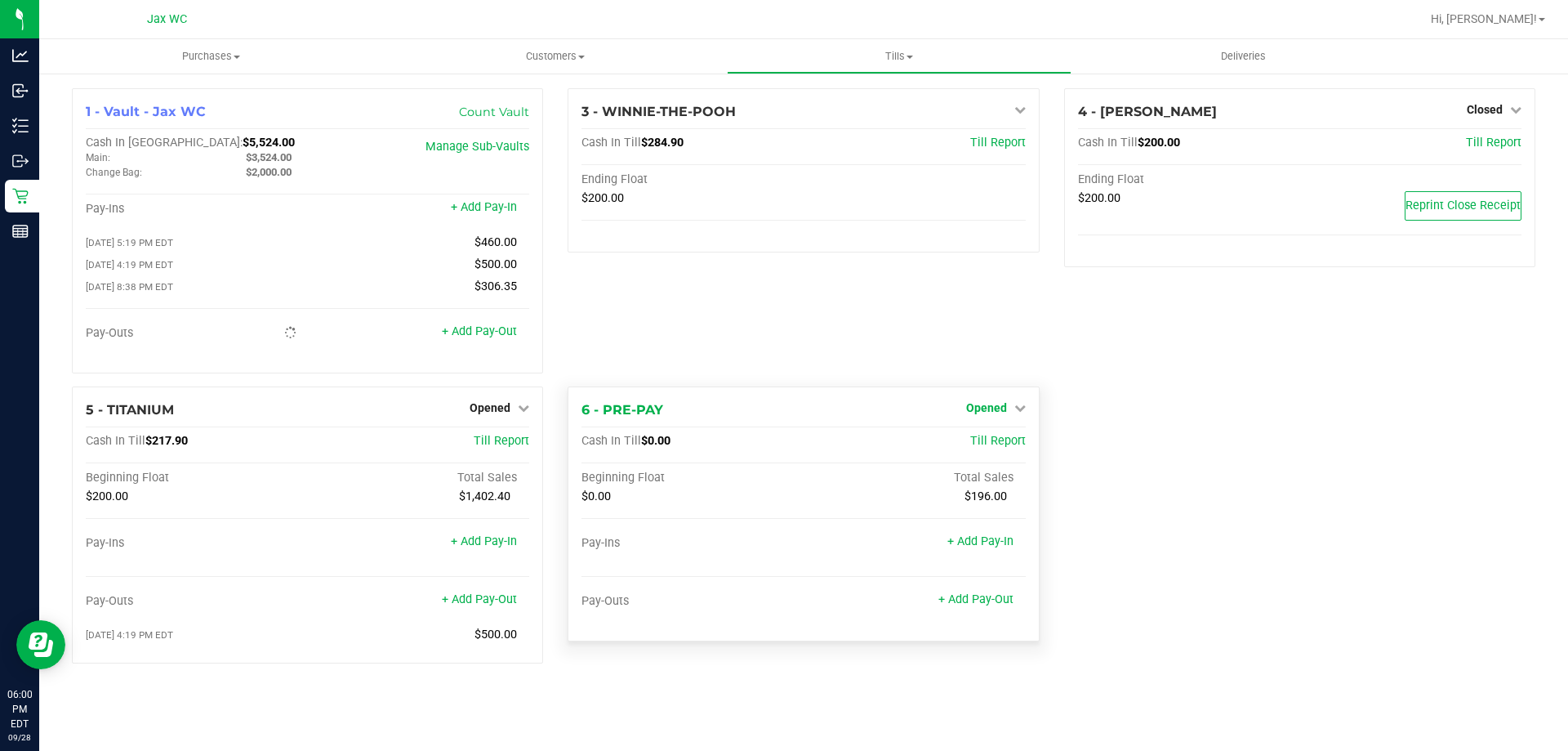
click at [997, 411] on span "Opened" at bounding box center [987, 407] width 41 height 13
click at [1006, 448] on link "Close Till" at bounding box center [988, 441] width 44 height 13
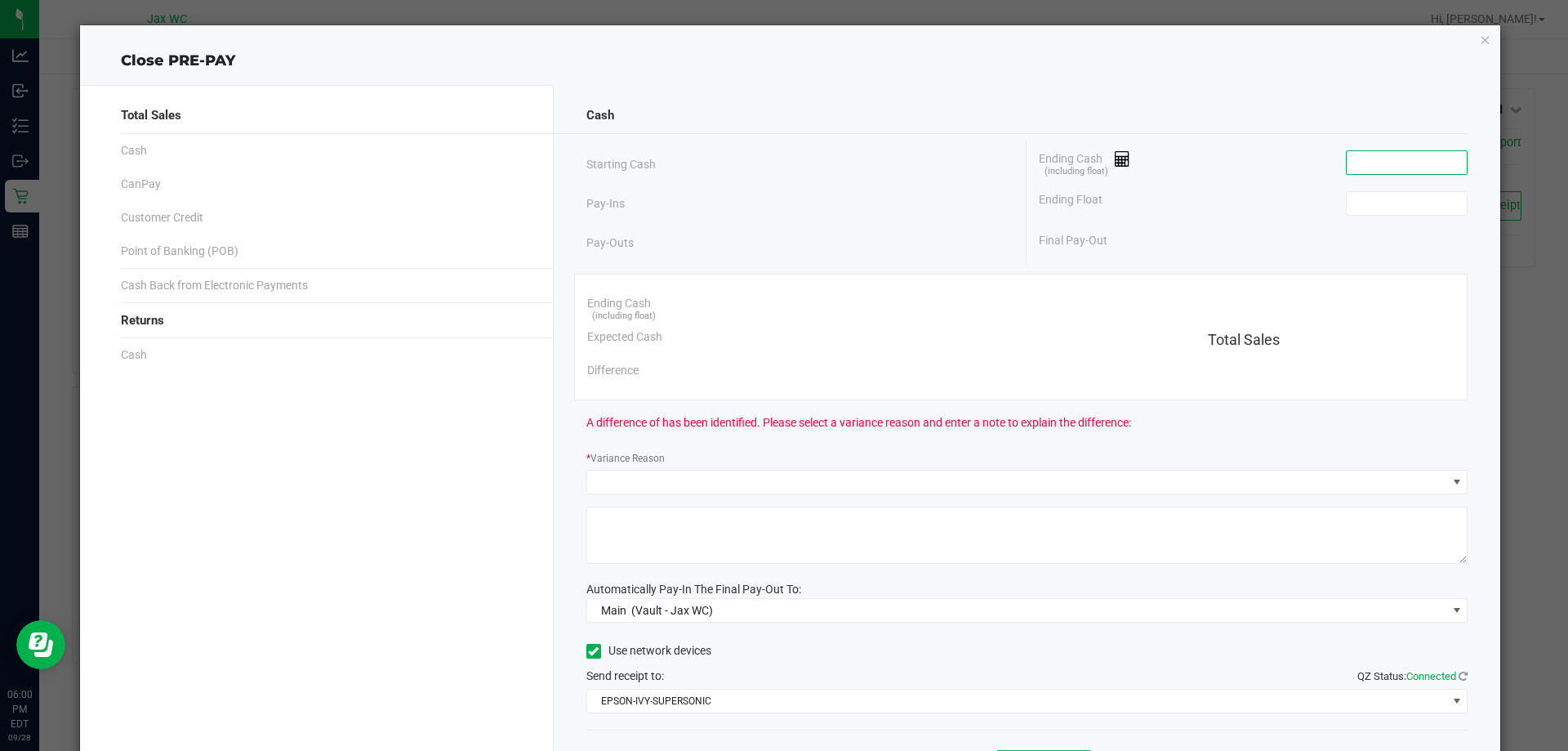
click at [1442, 160] on input at bounding box center [1407, 162] width 120 height 22
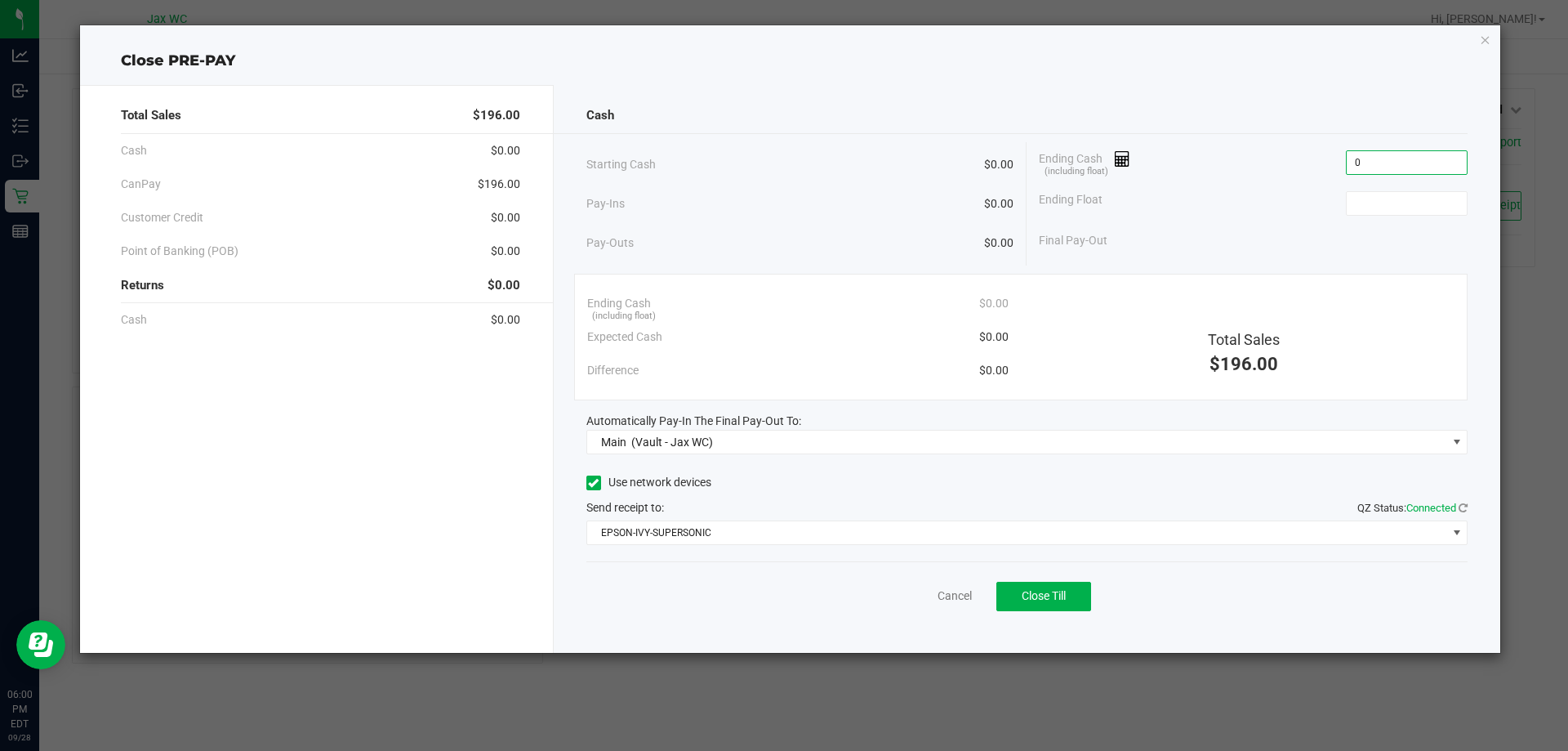
type input "$0.00"
click at [1194, 293] on div "Total Sales $196.00" at bounding box center [1243, 333] width 446 height 92
click at [1062, 588] on button "Close Till" at bounding box center [1044, 596] width 95 height 30
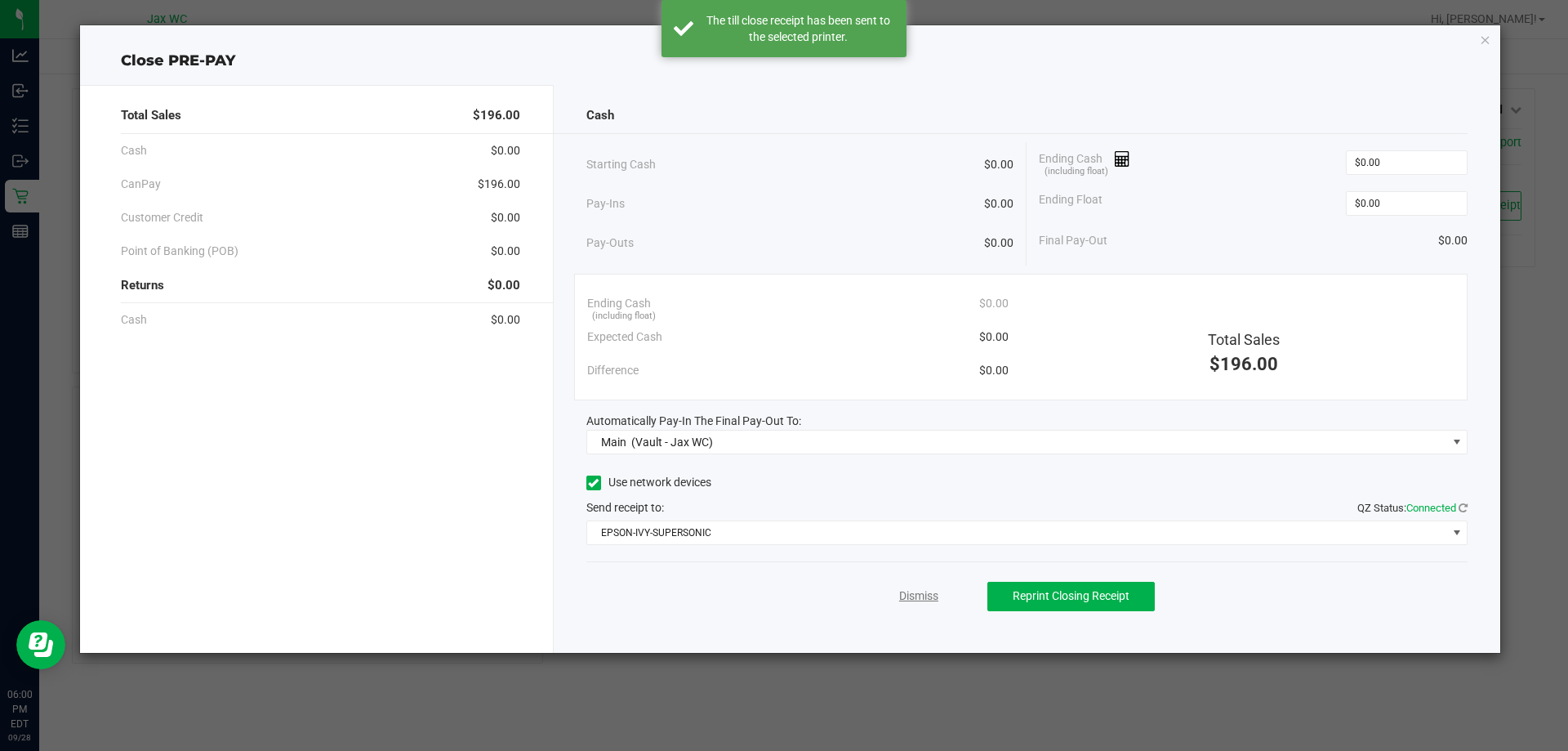
click at [928, 598] on link "Dismiss" at bounding box center [919, 596] width 39 height 17
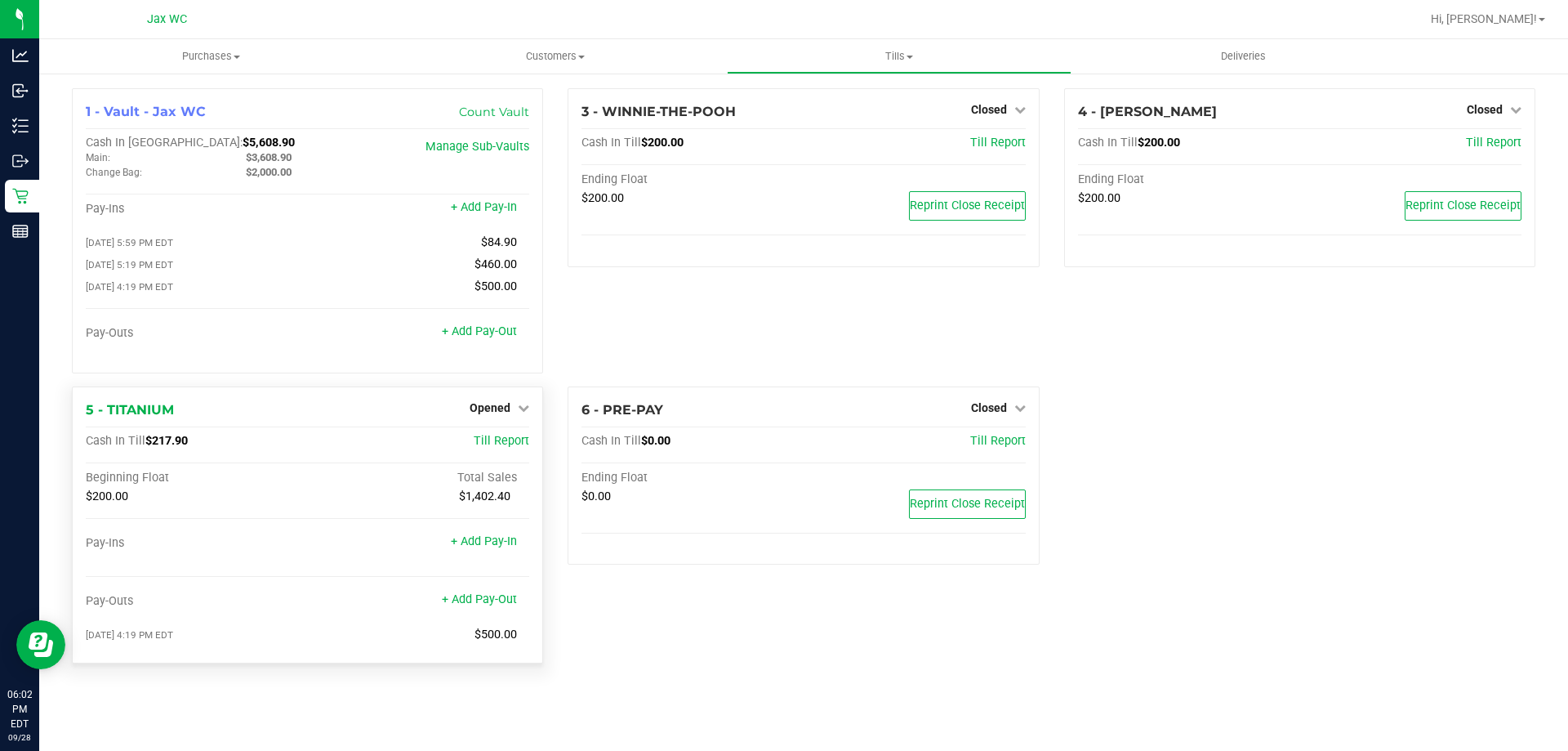
click at [500, 417] on div "Opened" at bounding box center [499, 407] width 59 height 20
click at [524, 411] on icon at bounding box center [523, 407] width 12 height 12
click at [526, 441] on div "Close Till" at bounding box center [492, 441] width 121 height 21
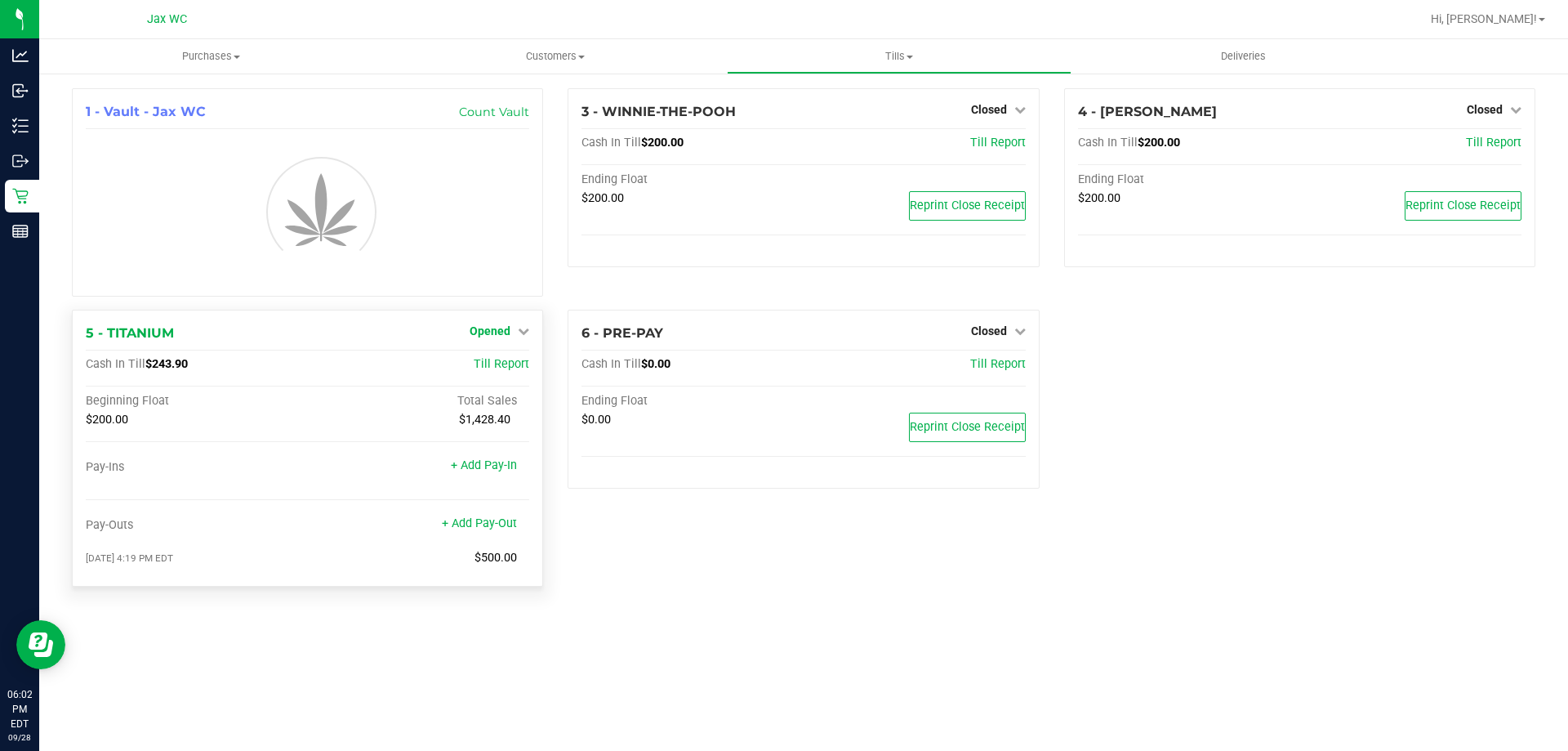
click at [509, 330] on span "Opened" at bounding box center [490, 330] width 41 height 13
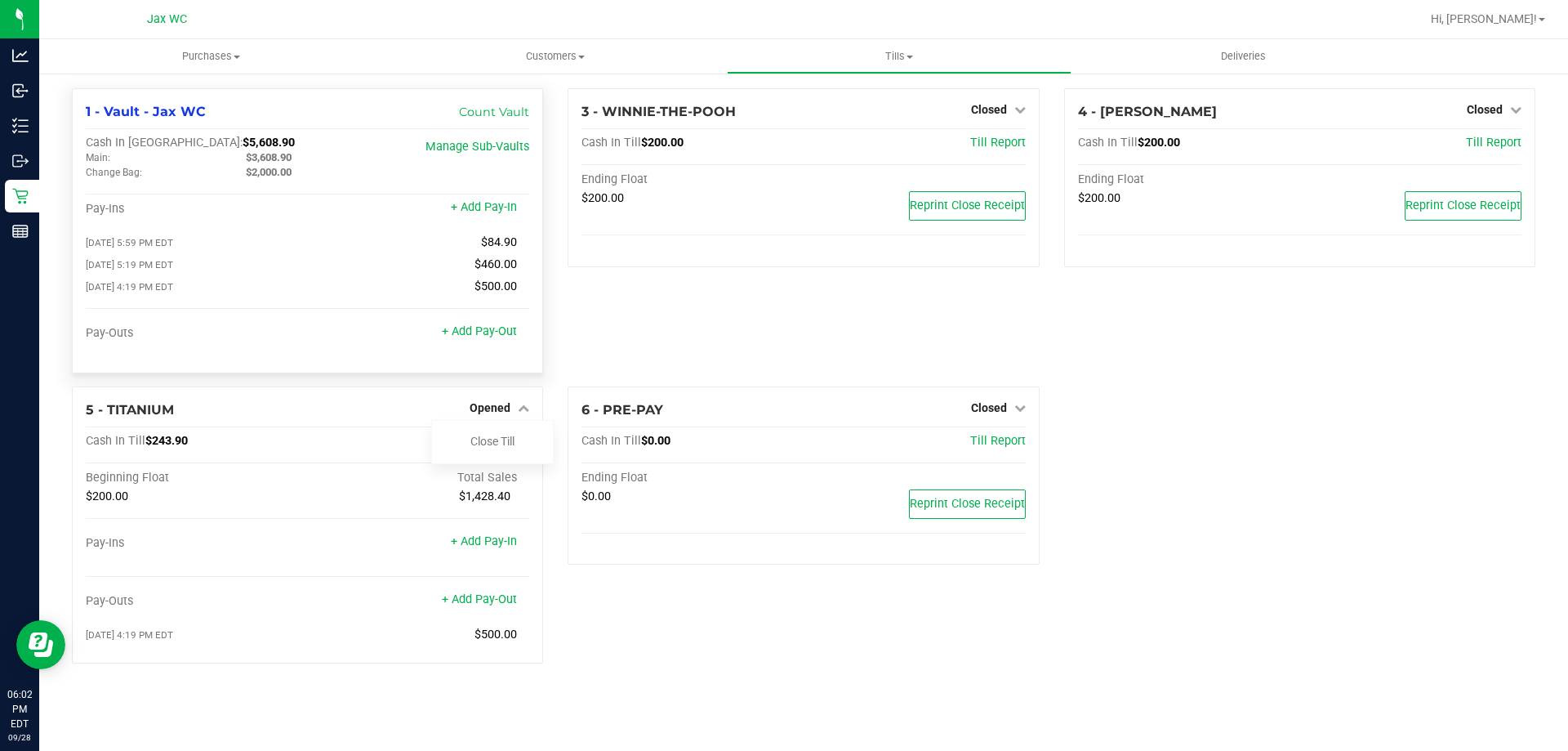
click at [519, 369] on div "1 - Vault - Jax WC Count Vault Cash In Vault: $5,608.90 Main: $3,608.90 Change …" at bounding box center [307, 231] width 471 height 285
click at [528, 446] on div "Close Till" at bounding box center [492, 441] width 121 height 21
click at [499, 442] on link "Close Till" at bounding box center [492, 441] width 44 height 13
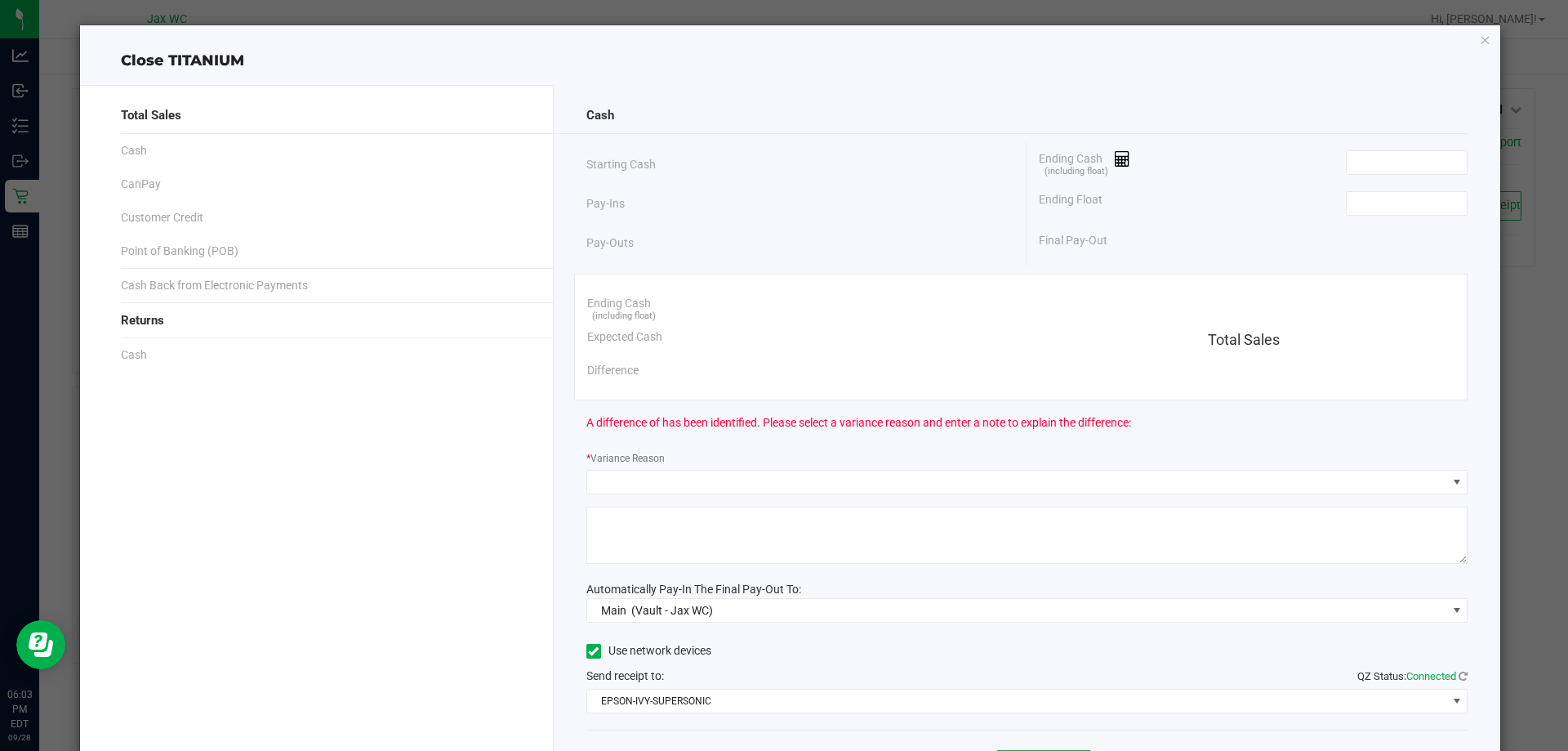
click at [1370, 146] on div "Ending Cash (including float)" at bounding box center [1253, 162] width 429 height 41
click at [1380, 156] on input at bounding box center [1407, 162] width 120 height 22
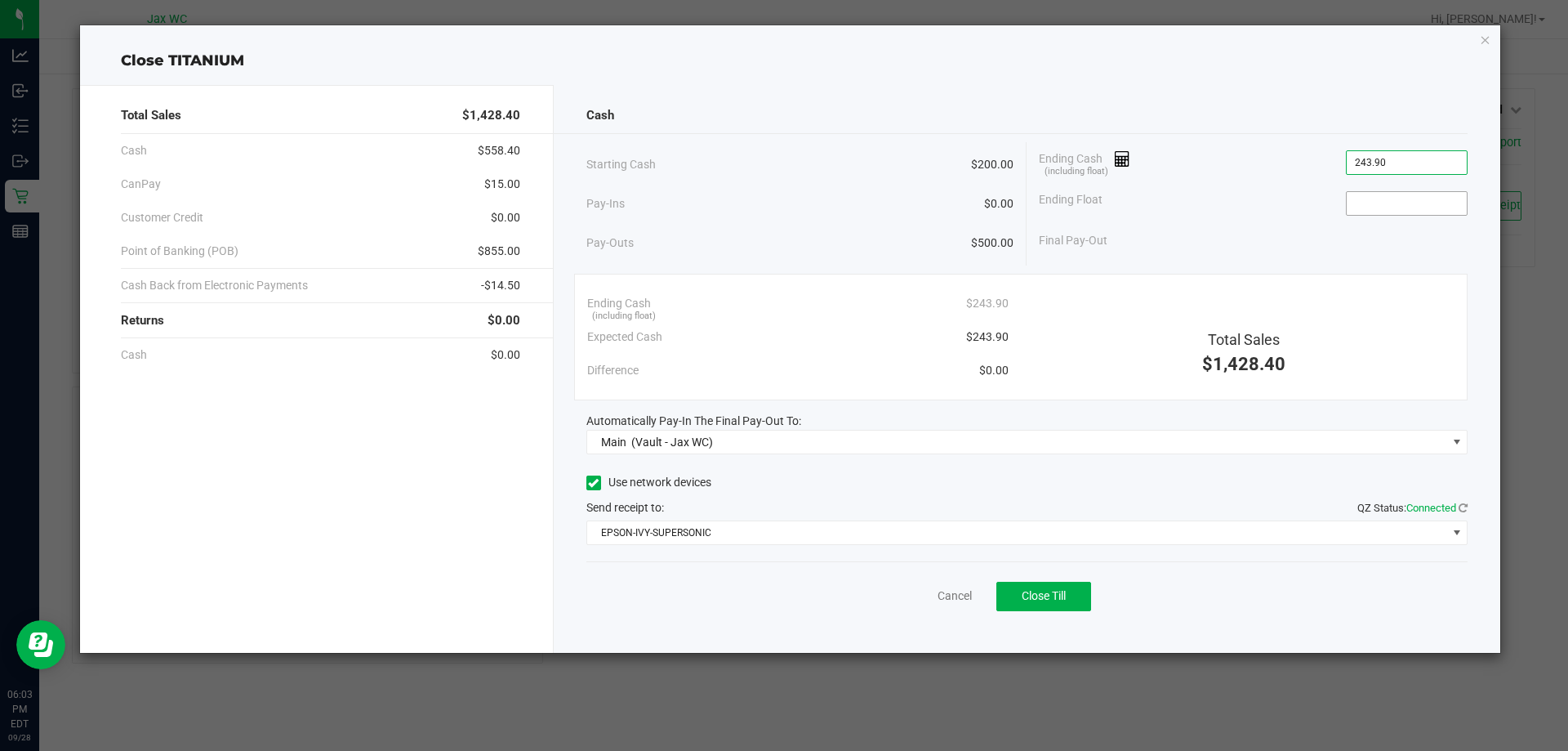
type input "$243.90"
click at [1416, 212] on input at bounding box center [1407, 203] width 120 height 22
type input "$200.00"
click at [969, 599] on link "Cancel" at bounding box center [954, 596] width 34 height 17
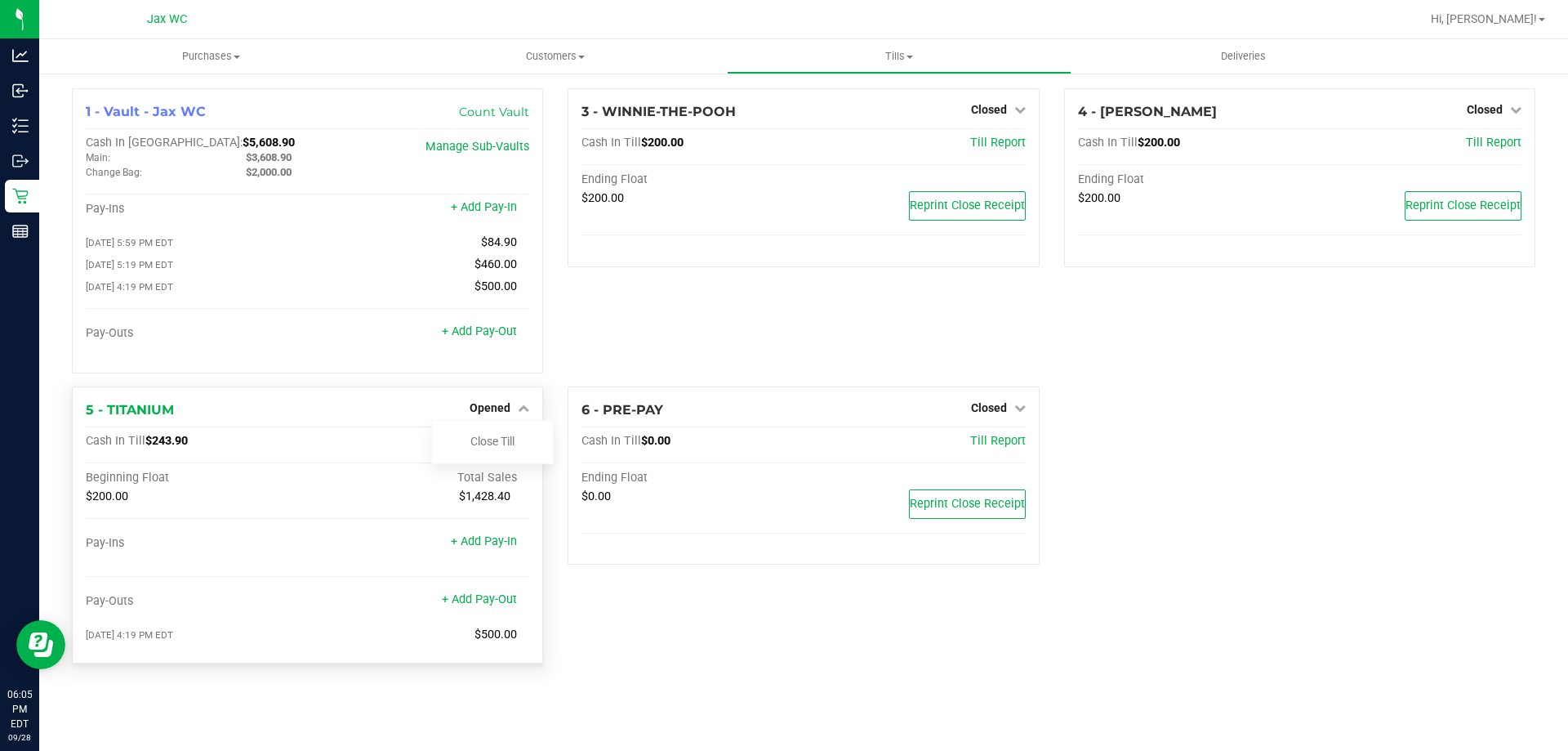
click at [361, 420] on div "5 - TITANIUM Opened Close Till" at bounding box center [308, 410] width 443 height 20
click at [510, 448] on link "Close Till" at bounding box center [492, 441] width 44 height 13
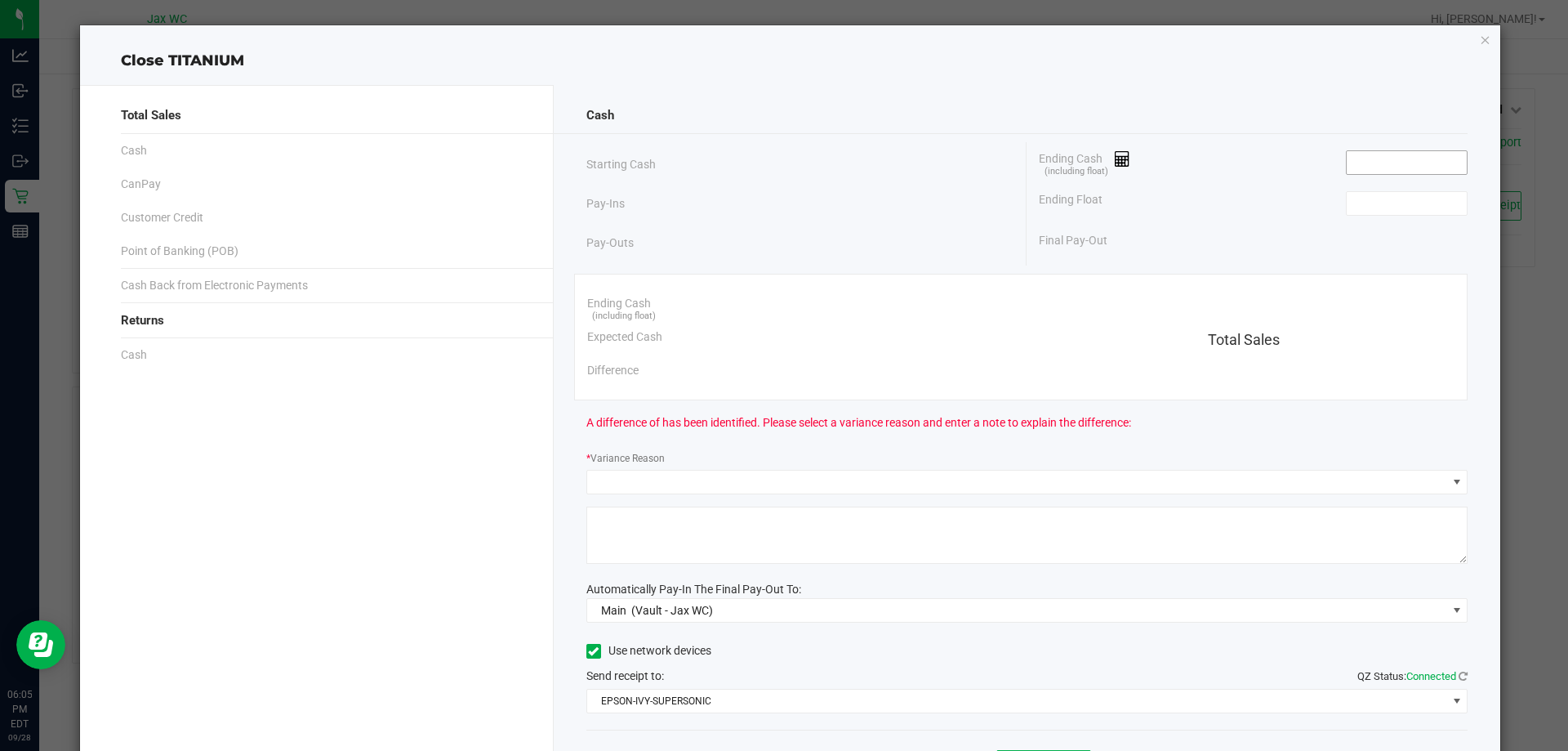
click at [1412, 172] on div "Ending Cash (including float)" at bounding box center [1253, 162] width 429 height 41
click at [1407, 165] on input at bounding box center [1407, 162] width 120 height 22
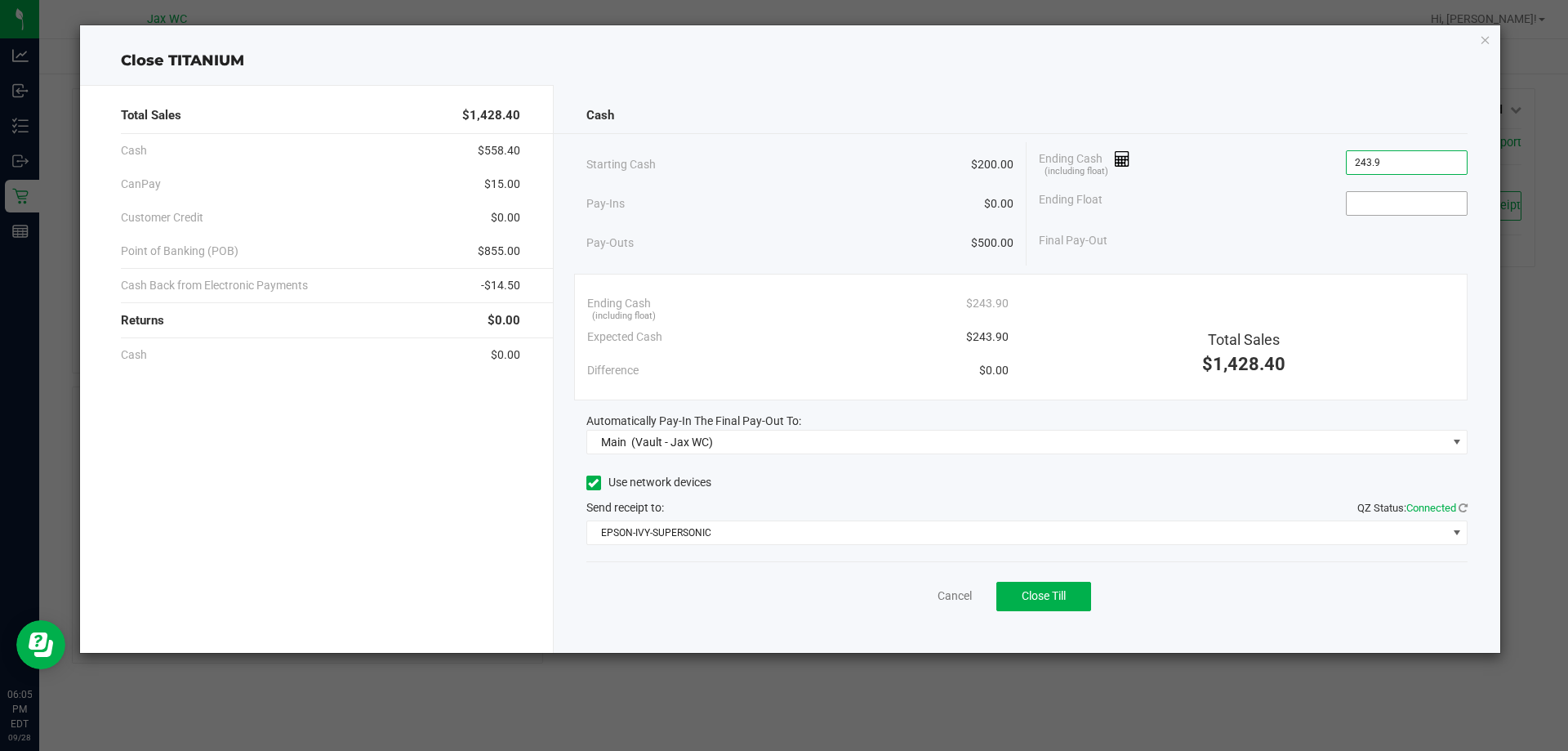
type input "$243.90"
click at [1376, 204] on input at bounding box center [1407, 203] width 120 height 22
type input "$200.00"
click at [1057, 598] on span "Close Till" at bounding box center [1043, 595] width 44 height 13
click at [925, 590] on link "Dismiss" at bounding box center [919, 596] width 39 height 17
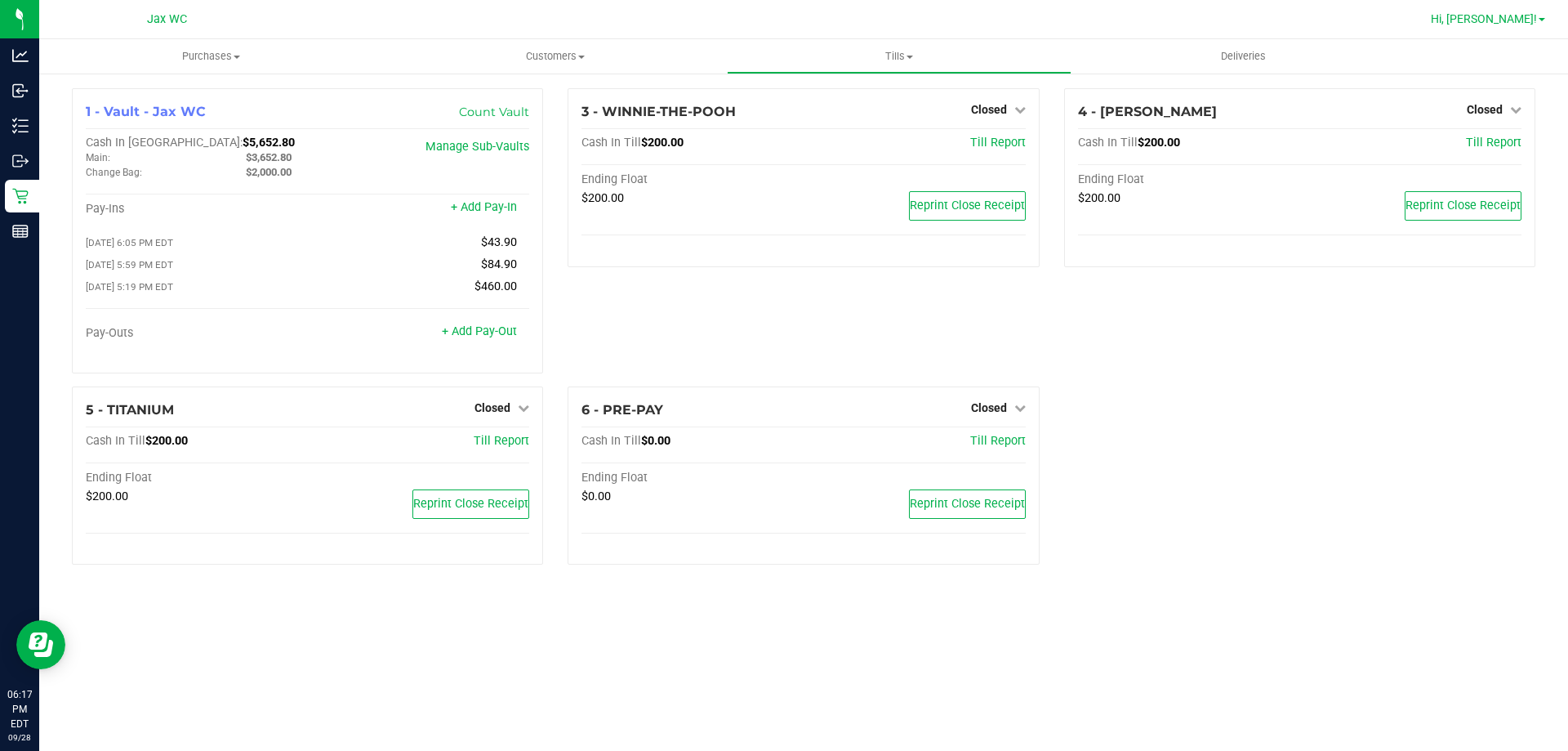
click at [1513, 20] on span "Hi, [PERSON_NAME]!" at bounding box center [1484, 19] width 106 height 13
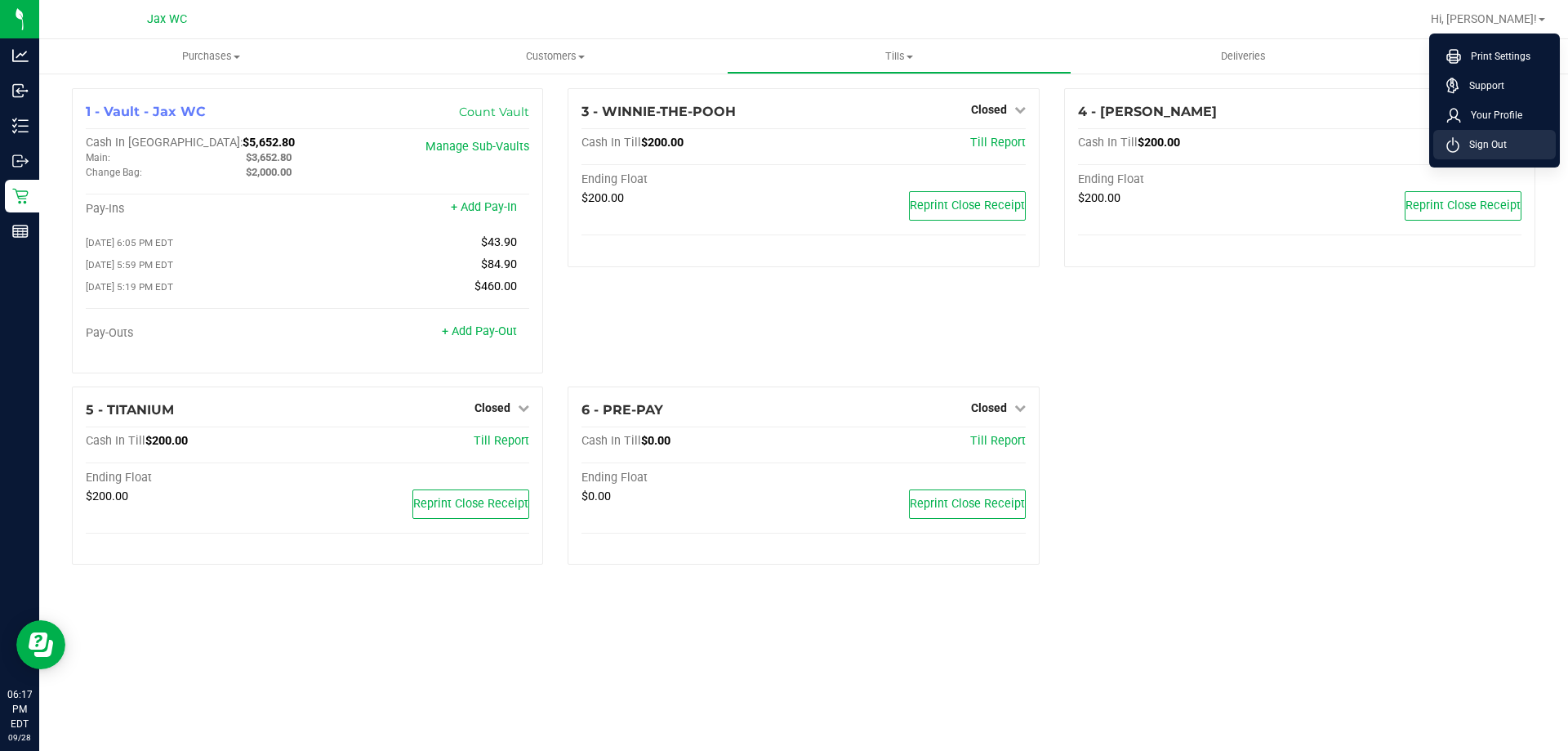
click at [1511, 144] on li "Sign Out" at bounding box center [1494, 144] width 123 height 30
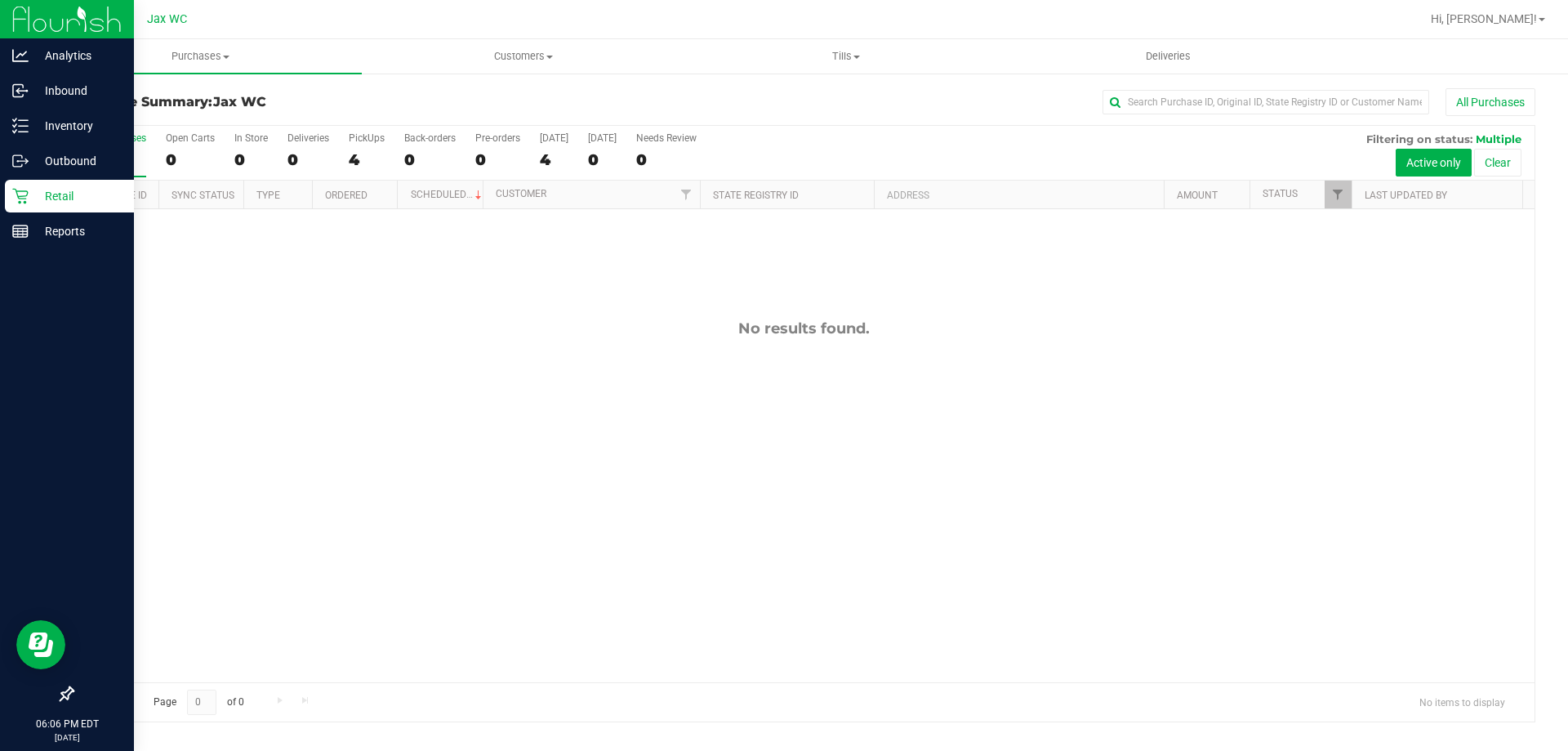
click at [39, 188] on p "Retail" at bounding box center [77, 196] width 98 height 20
click at [57, 153] on p "Outbound" at bounding box center [77, 161] width 98 height 20
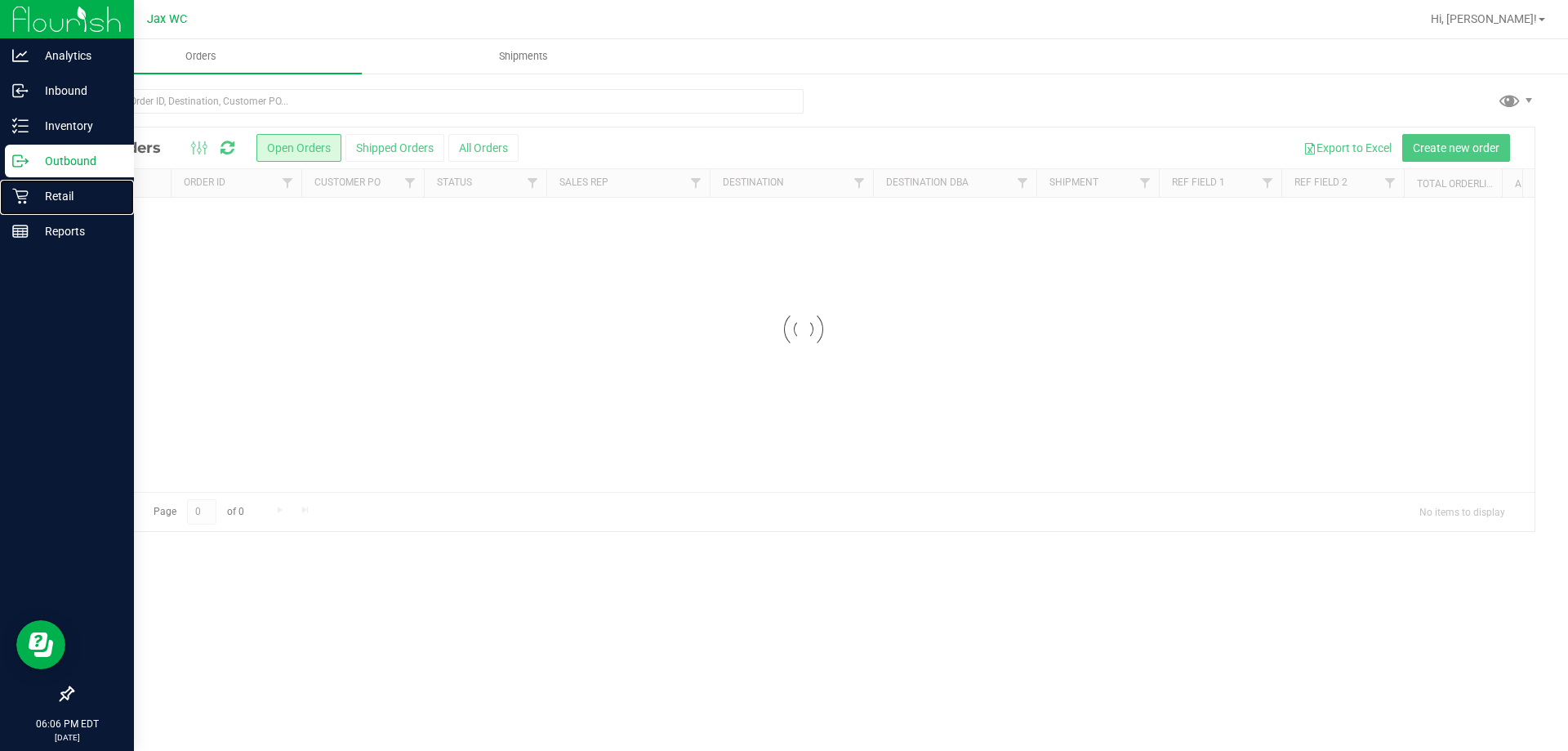
click at [59, 182] on div "Retail" at bounding box center [69, 196] width 129 height 32
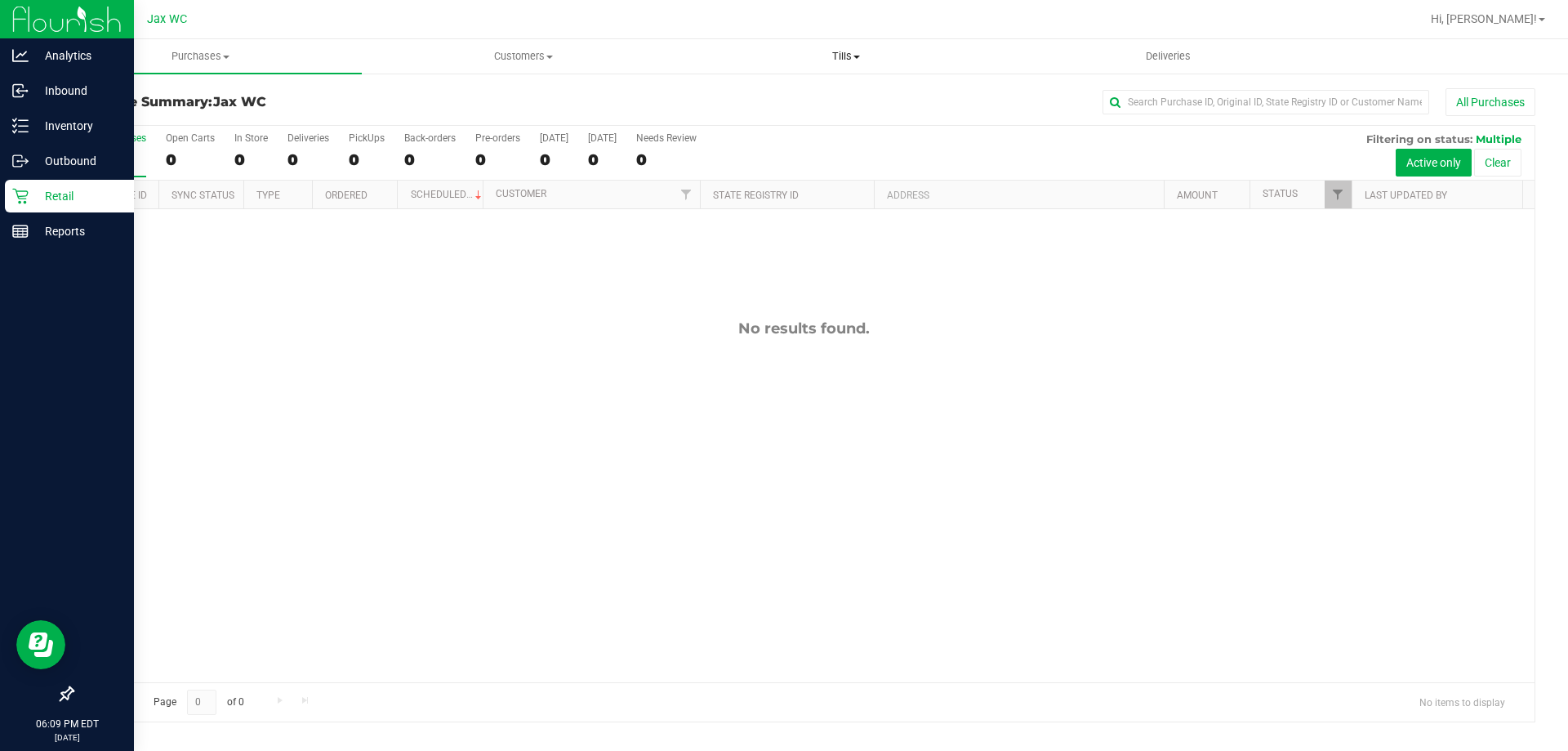
click at [855, 47] on uib-tab-heading "Tills Manage tills Reconcile e-payments" at bounding box center [846, 57] width 321 height 32
click at [839, 113] on span "Reconcile e-payments" at bounding box center [765, 118] width 162 height 13
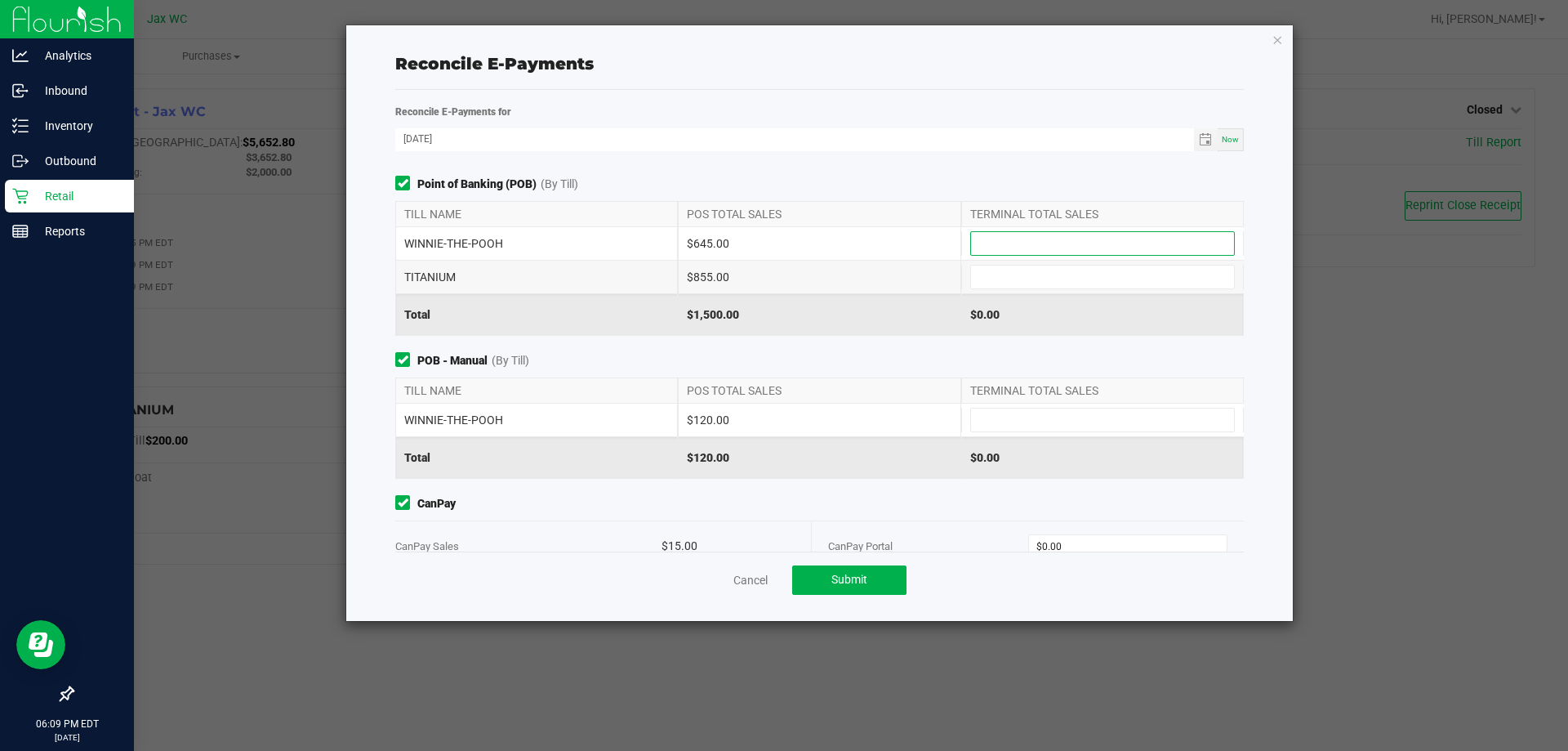
click at [1011, 250] on input at bounding box center [1102, 243] width 263 height 22
type input "$645.00"
type input "$855.00"
click at [1011, 426] on input at bounding box center [1102, 419] width 263 height 22
click at [1019, 416] on input at bounding box center [1102, 419] width 263 height 22
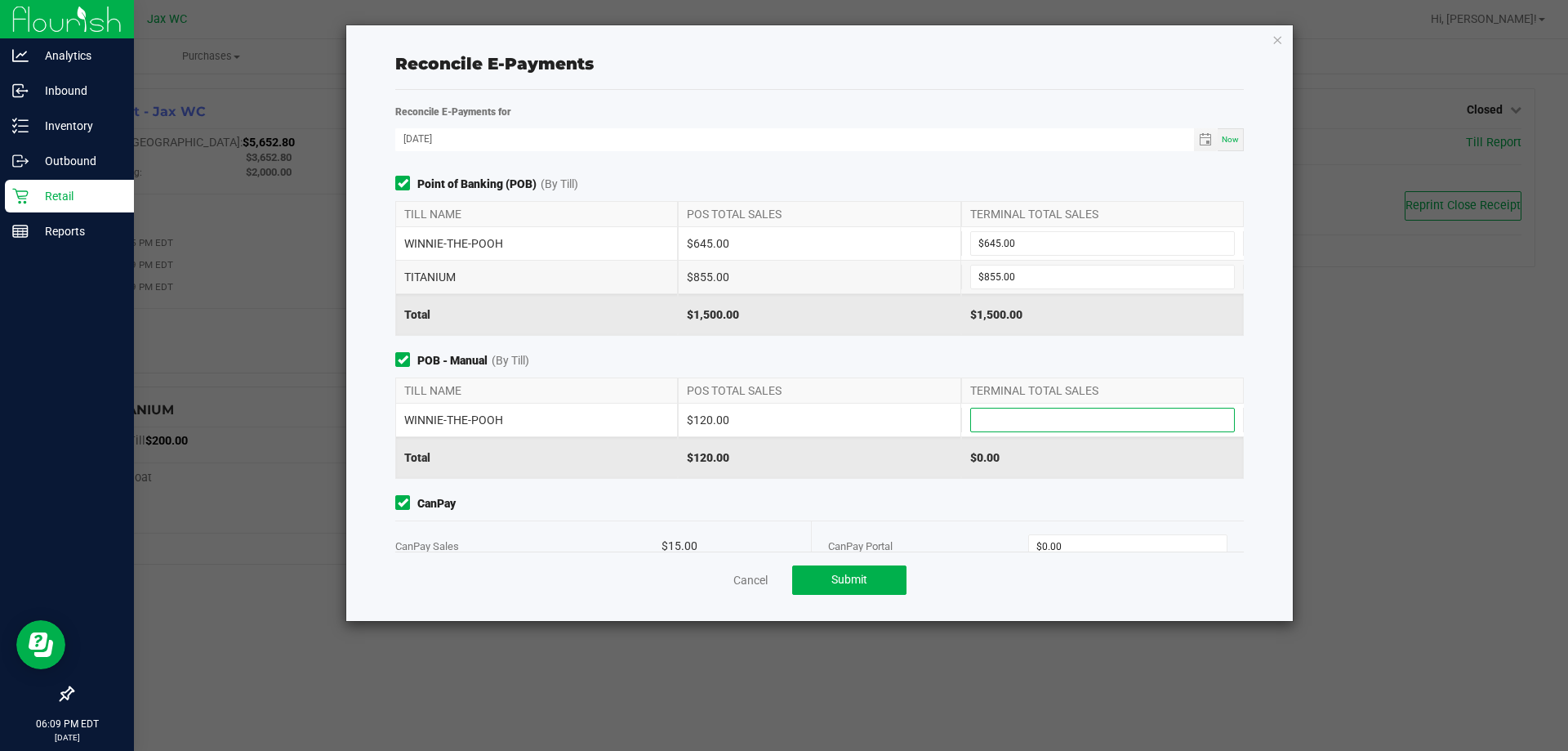
click at [1066, 413] on input at bounding box center [1102, 419] width 263 height 22
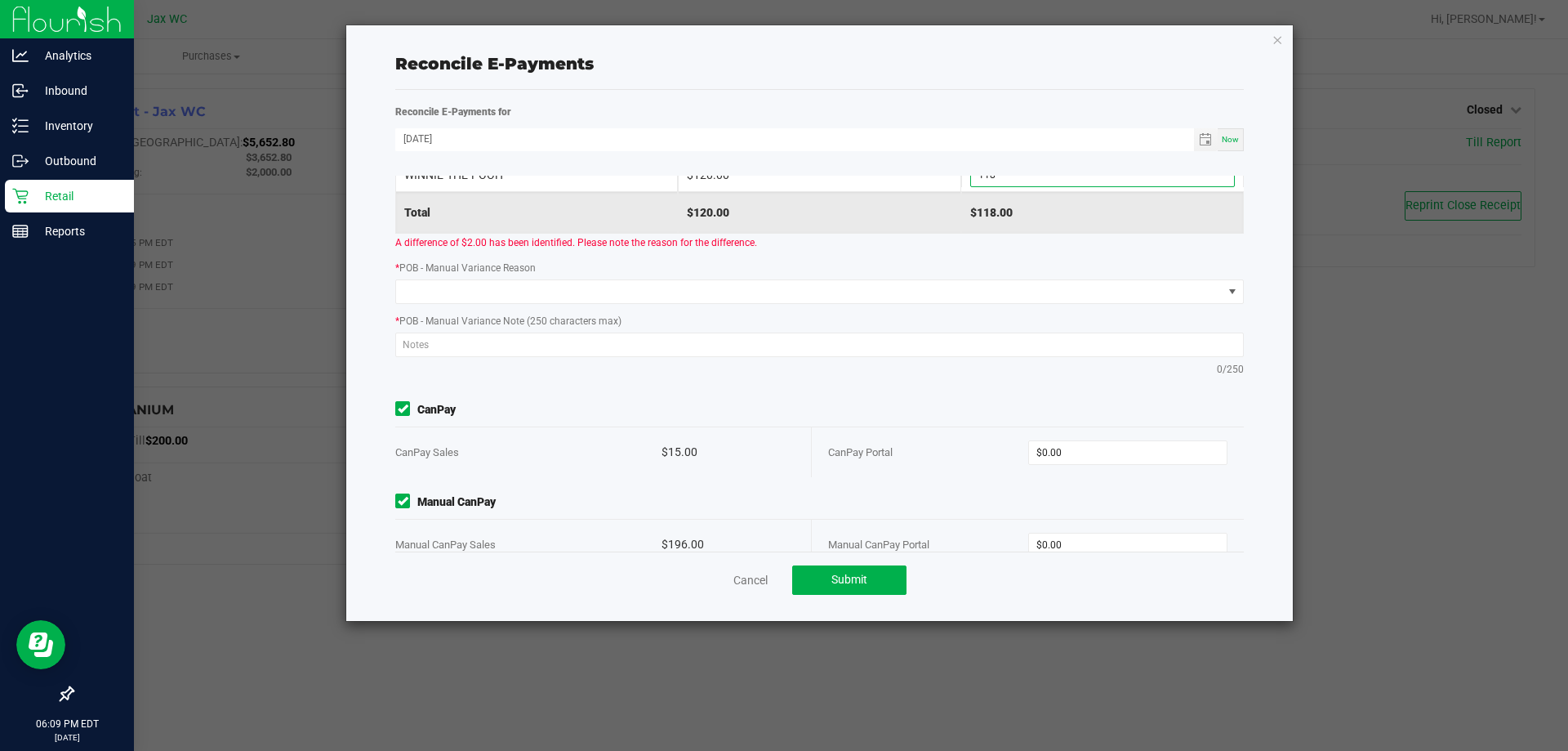
scroll to position [82, 0]
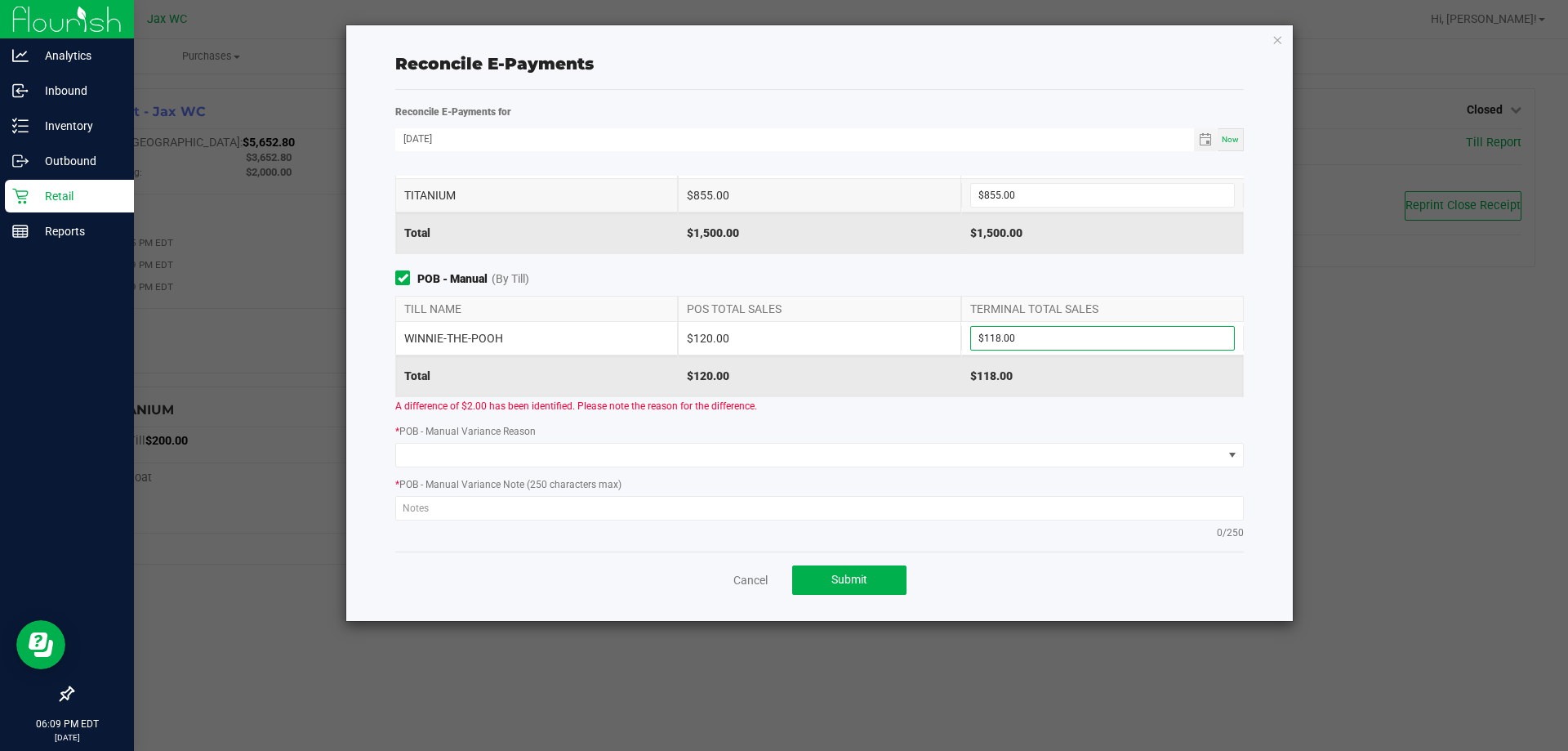
click at [1074, 323] on div "WINNIE-THE-POOH $120.00 $118.00" at bounding box center [820, 338] width 849 height 32
click at [1076, 333] on input "118" at bounding box center [1102, 337] width 263 height 22
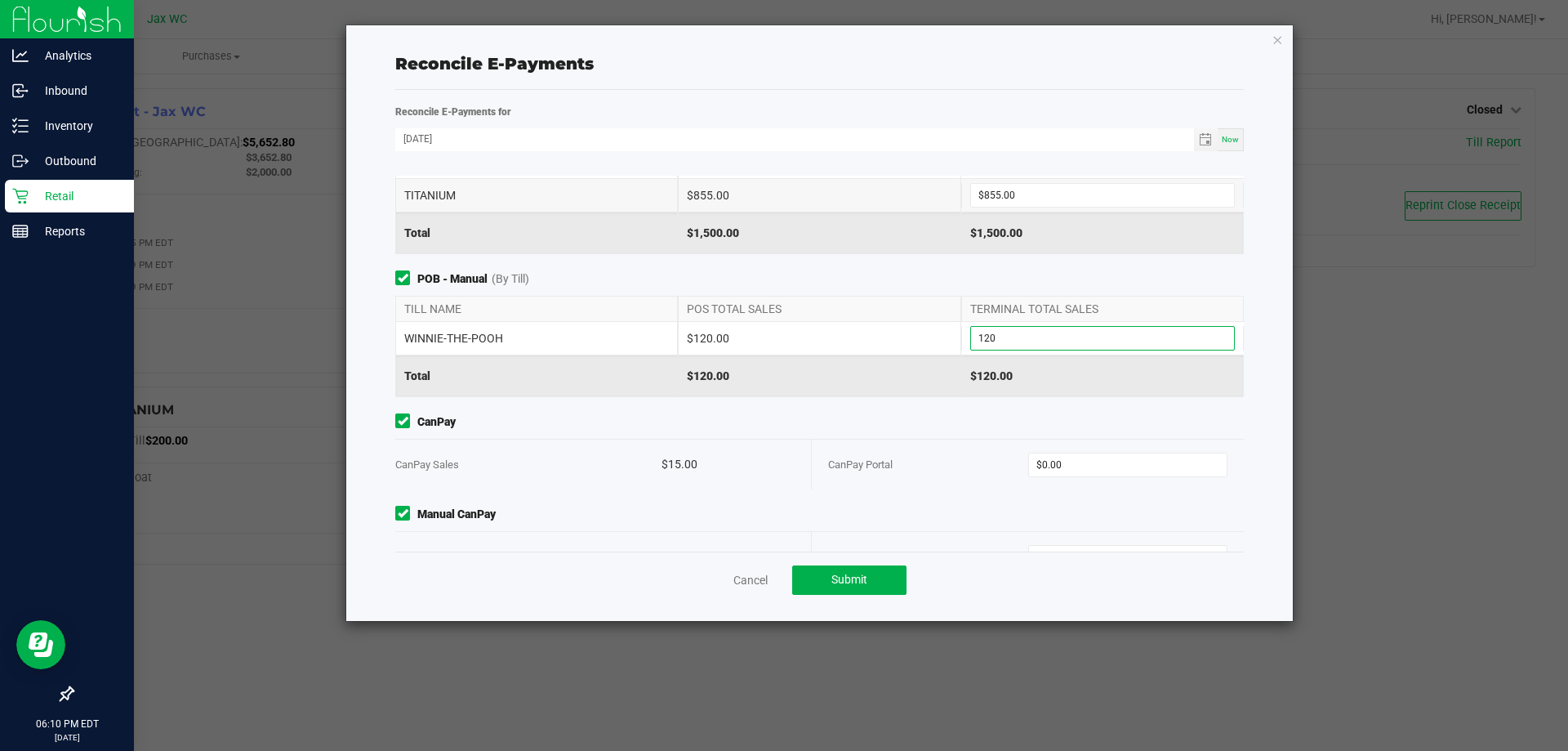
type input "$120.00"
click at [990, 450] on div "CanPay Portal" at bounding box center [928, 465] width 200 height 50
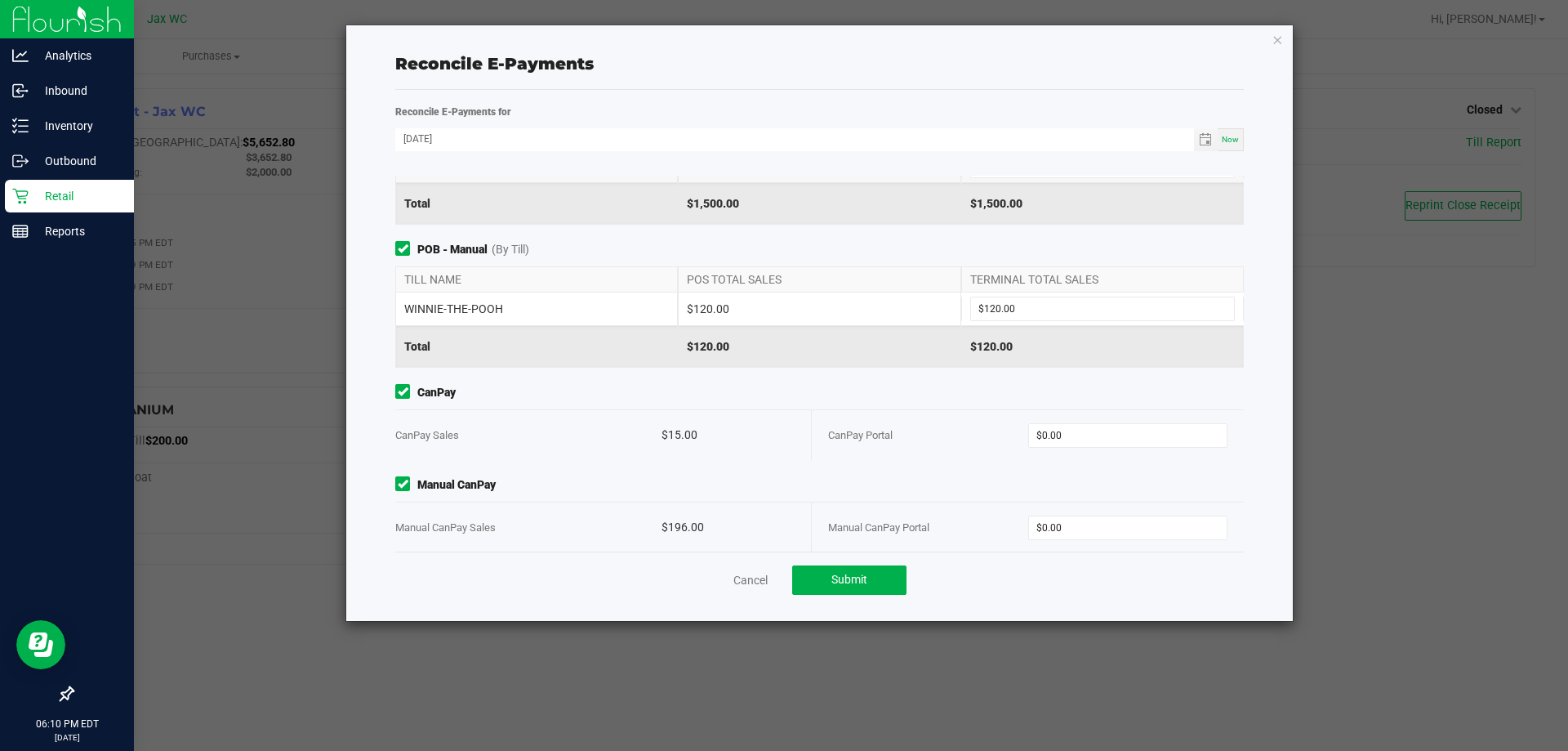
scroll to position [127, 0]
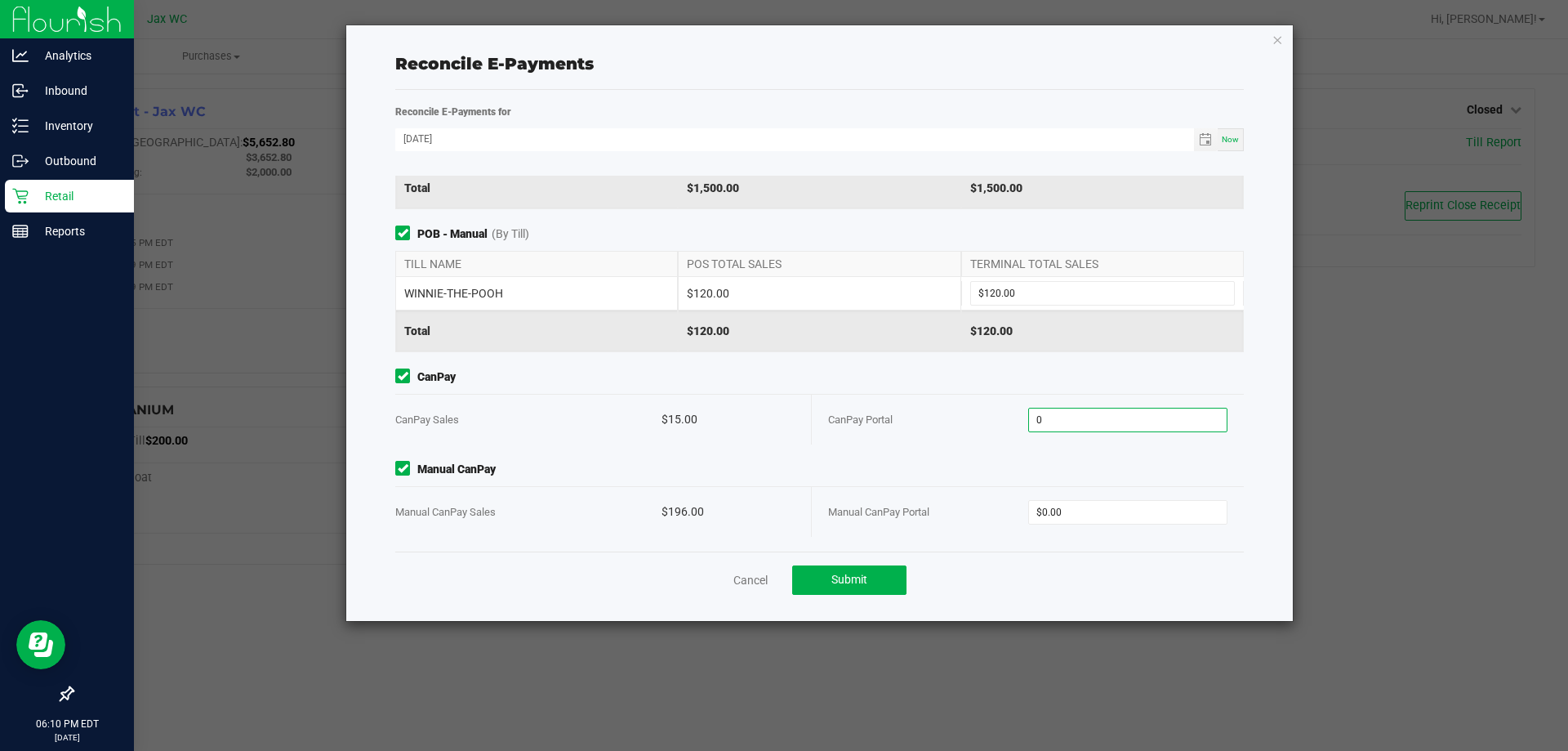
click at [1126, 423] on input "0" at bounding box center [1128, 419] width 198 height 22
type input "$15.00"
click at [1102, 512] on input "0" at bounding box center [1128, 511] width 198 height 22
type input "$196.00"
click at [1025, 457] on div "Point of Banking (POB) (By Till) TILL NAME POS TOTAL SALES TERMINAL TOTAL SALES…" at bounding box center [819, 363] width 873 height 376
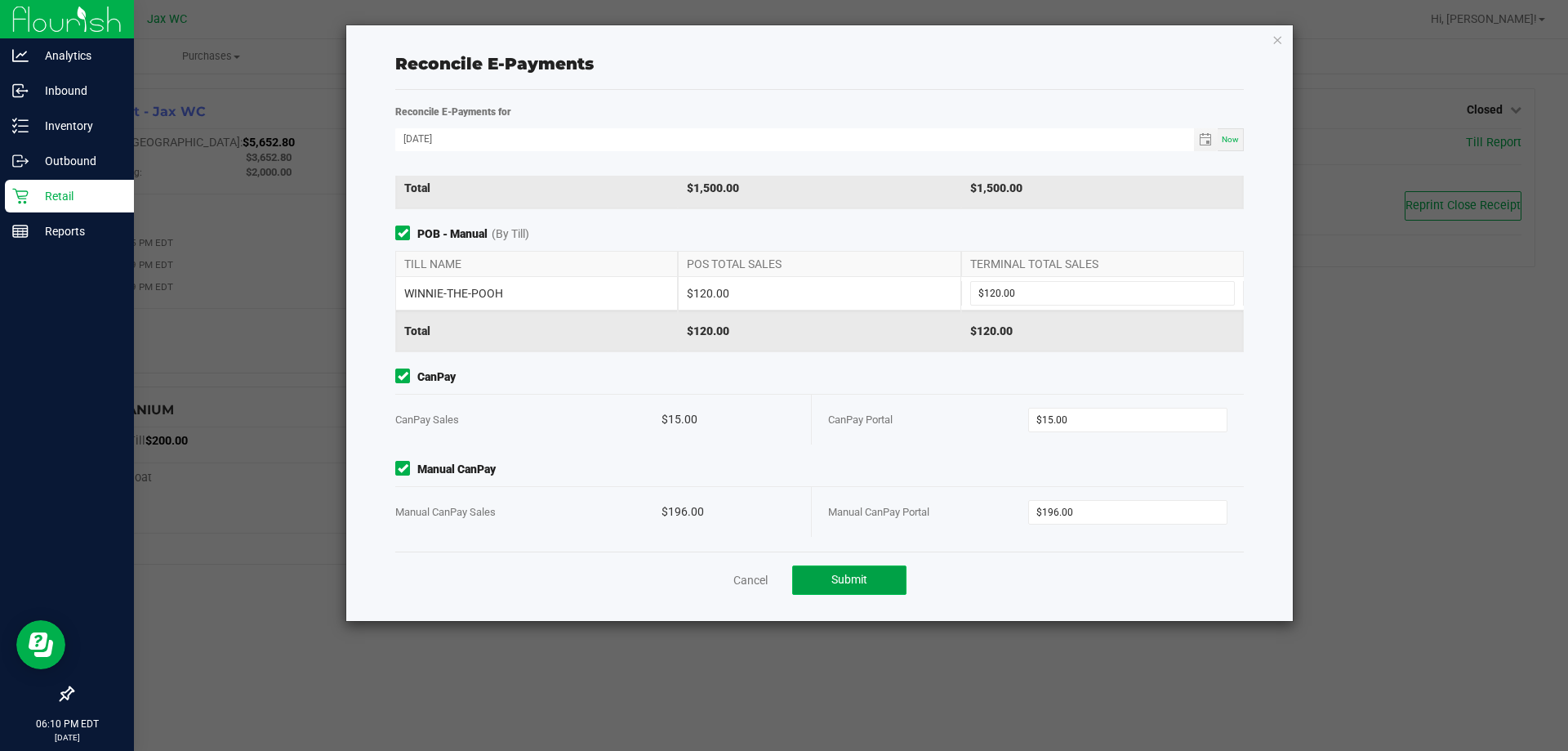
click at [867, 578] on button "Submit" at bounding box center [849, 580] width 114 height 30
